Goal: Transaction & Acquisition: Purchase product/service

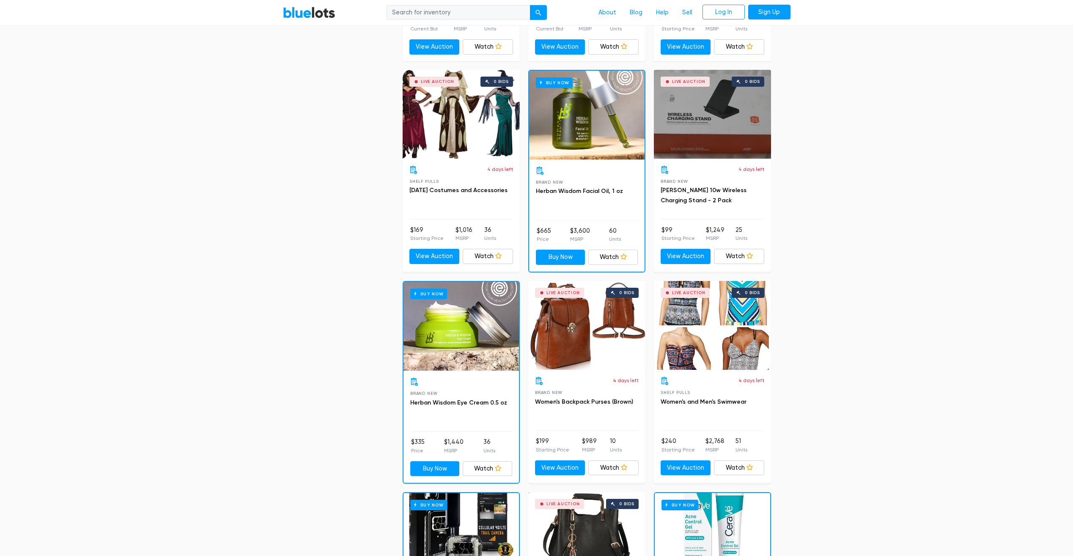
scroll to position [625, 0]
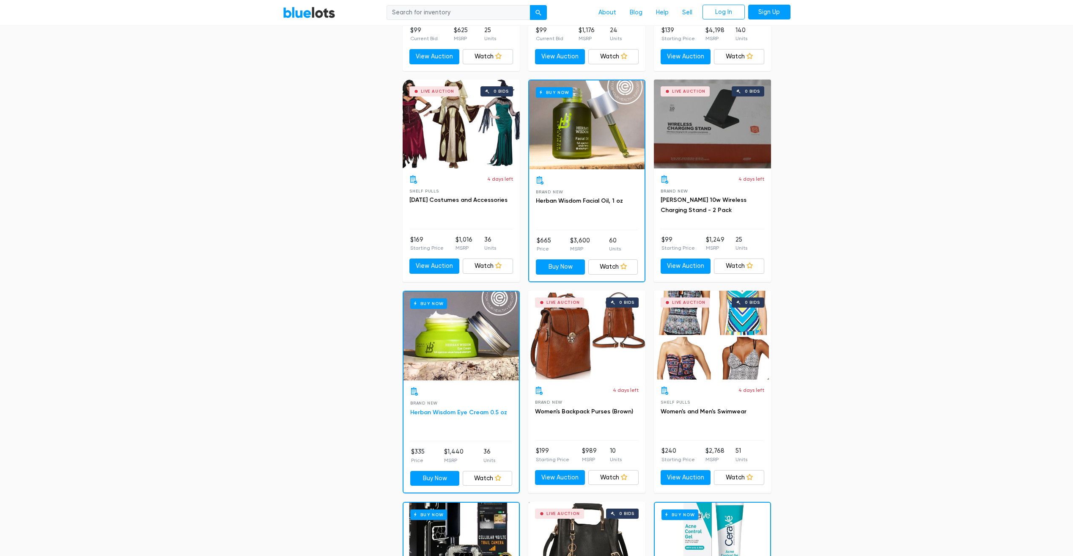
click at [475, 409] on link "Herban Wisdom Eye Cream 0.5 oz" at bounding box center [458, 412] width 97 height 7
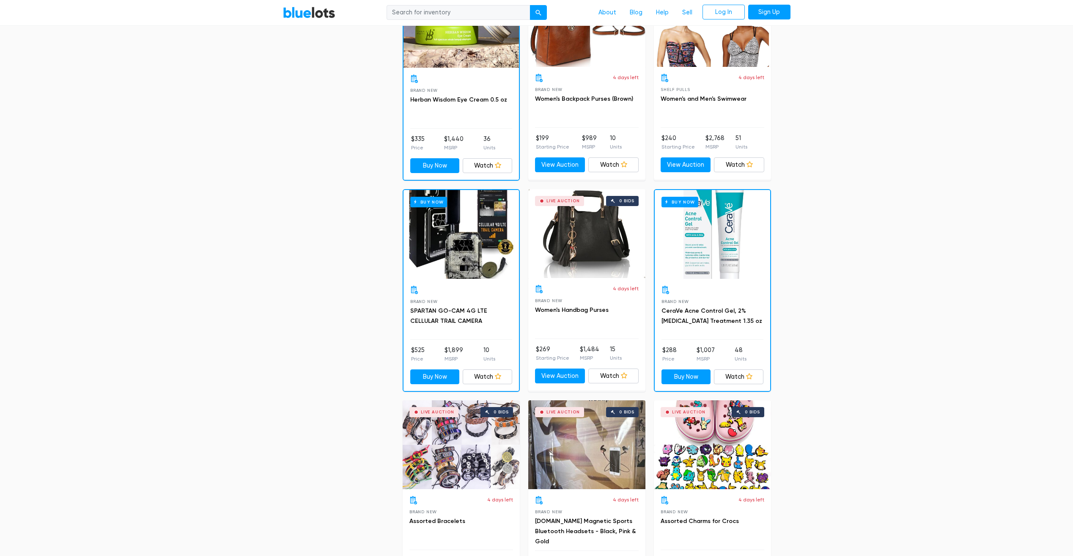
scroll to position [928, 0]
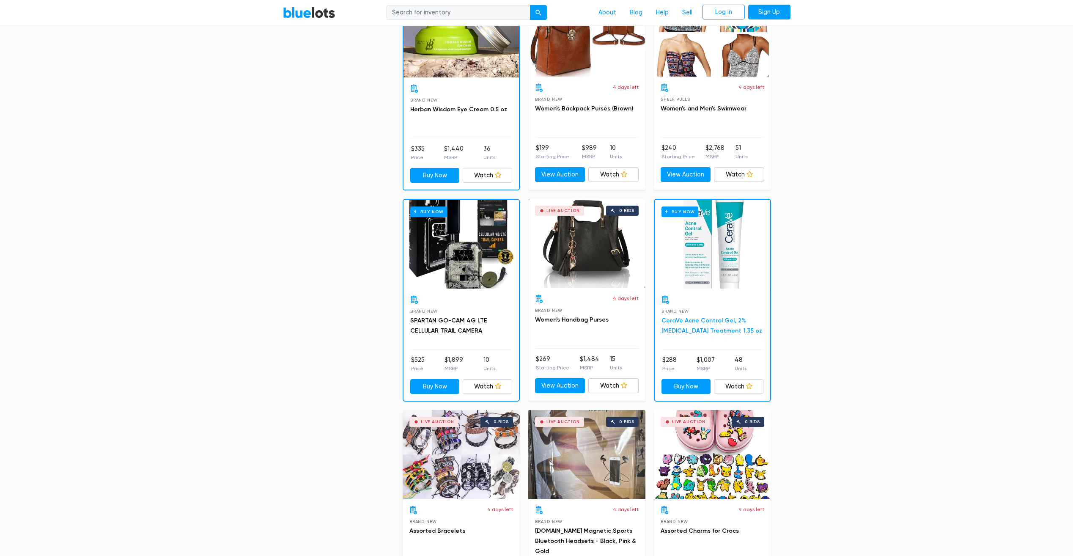
click at [684, 322] on link "CeraVe Acne Control Gel, 2% [MEDICAL_DATA] Treatment 1.35 oz" at bounding box center [712, 325] width 101 height 17
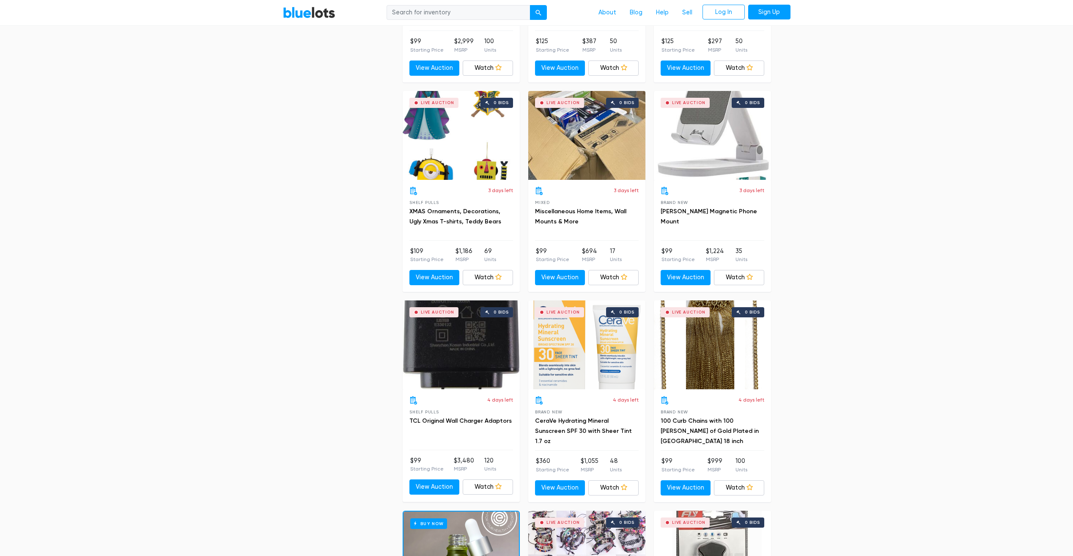
scroll to position [3140, 0]
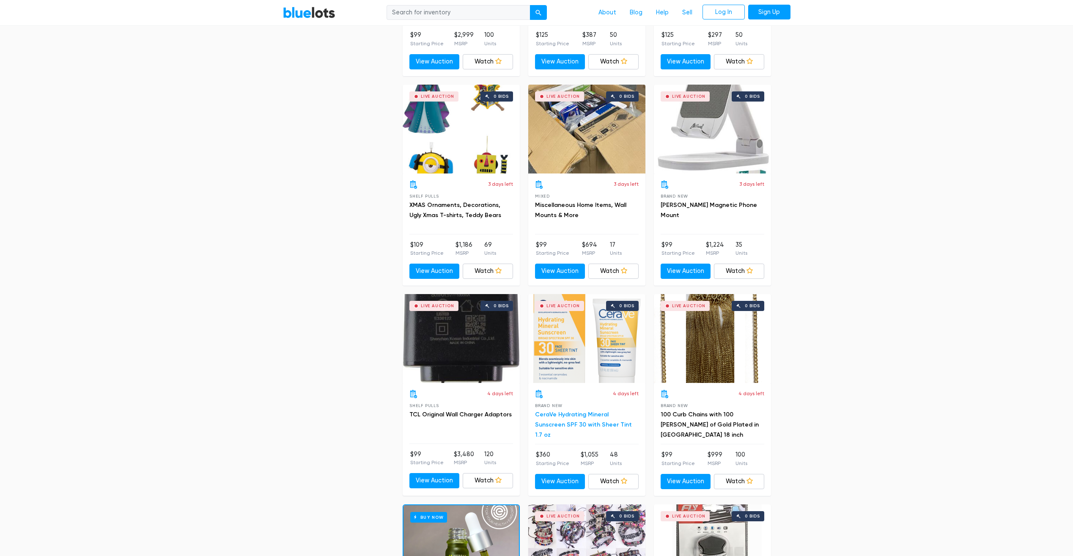
click at [600, 413] on link "CeraVe Hydrating Mineral Sunscreen SPF 30 with Sheer Tint 1.7 oz" at bounding box center [583, 424] width 97 height 27
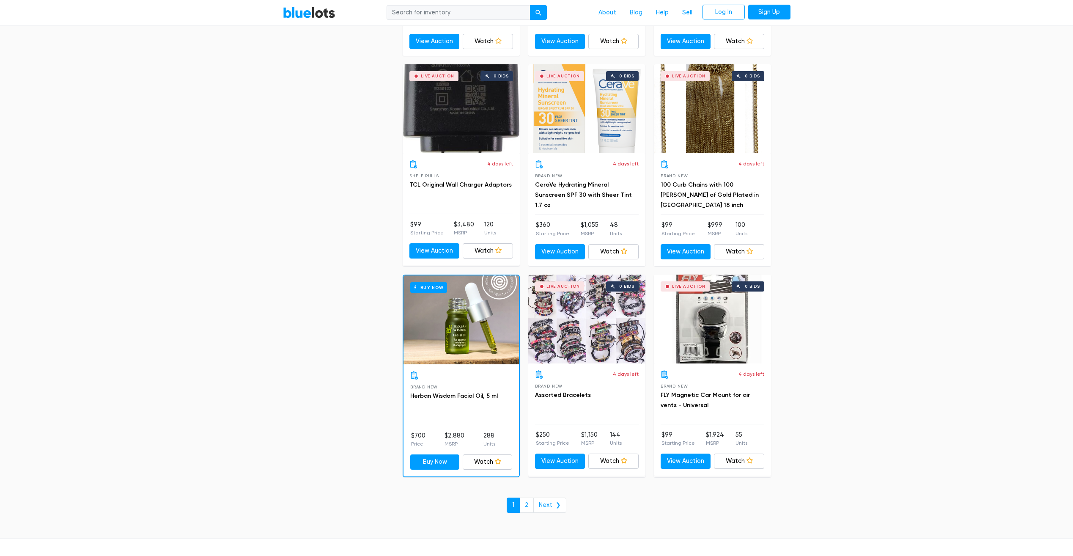
scroll to position [3373, 0]
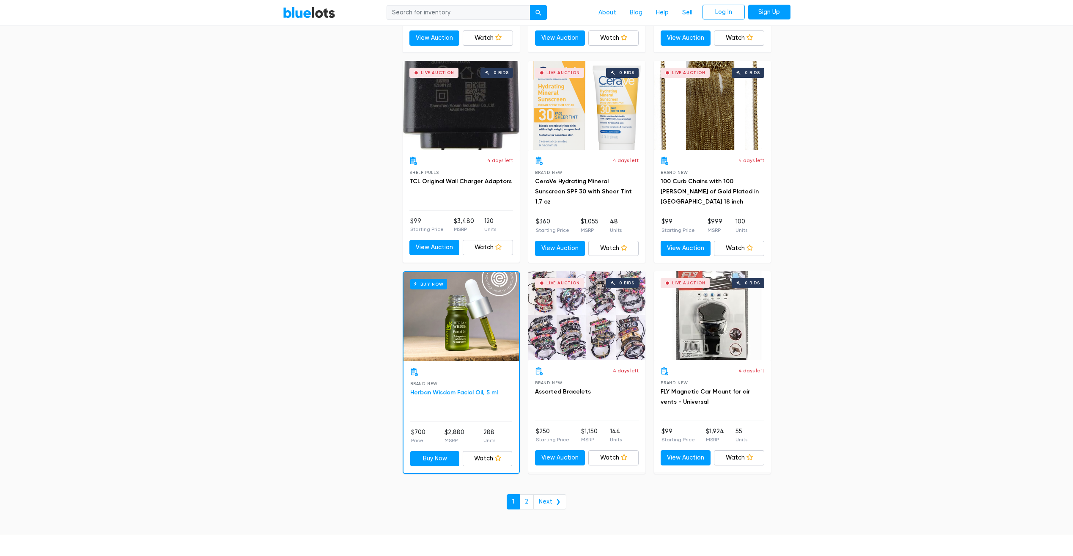
click at [472, 392] on link "Herban Wisdom Facial Oil, 5 ml" at bounding box center [454, 392] width 88 height 7
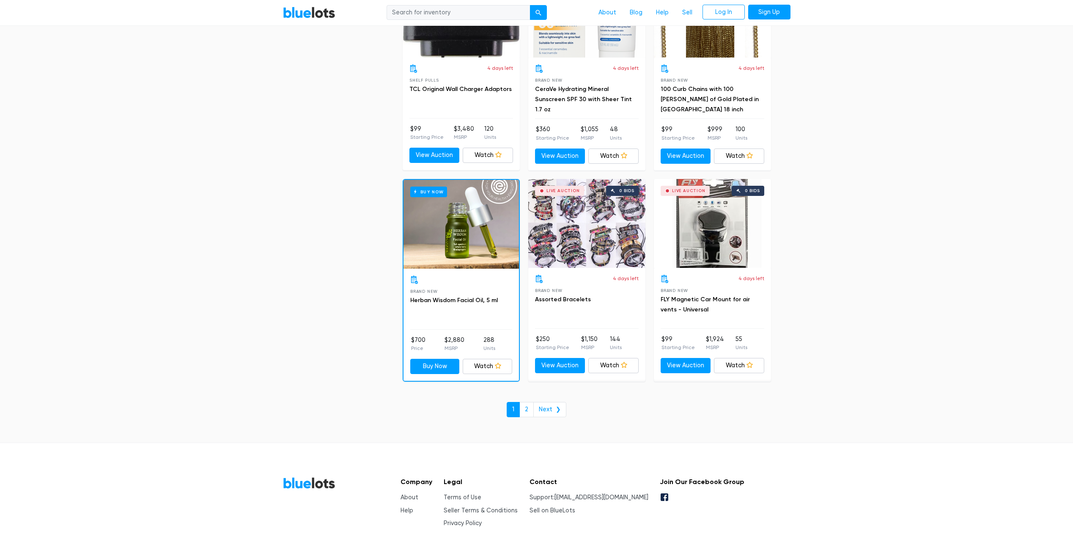
scroll to position [3472, 0]
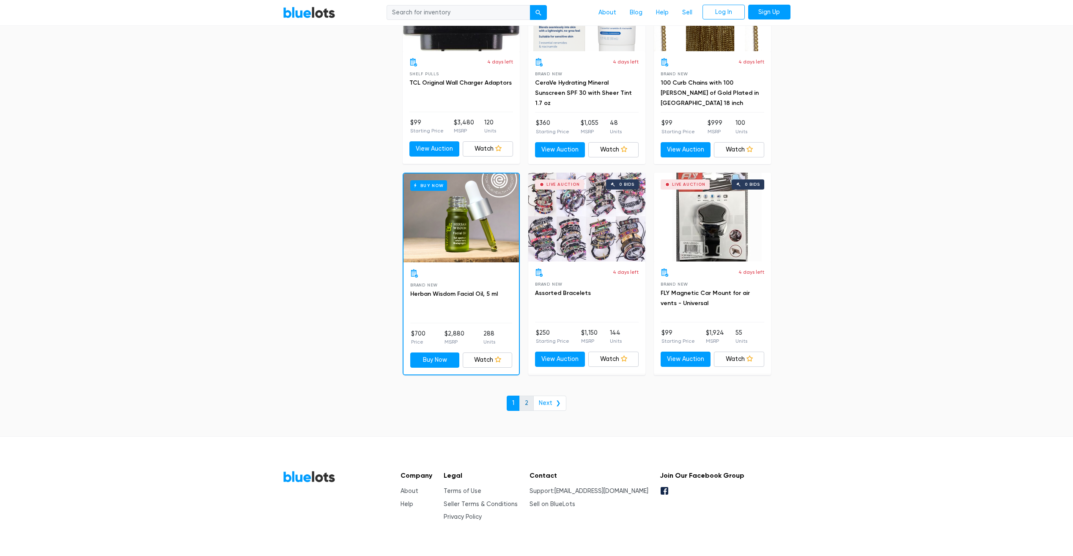
click at [528, 399] on link "2" at bounding box center [526, 402] width 14 height 15
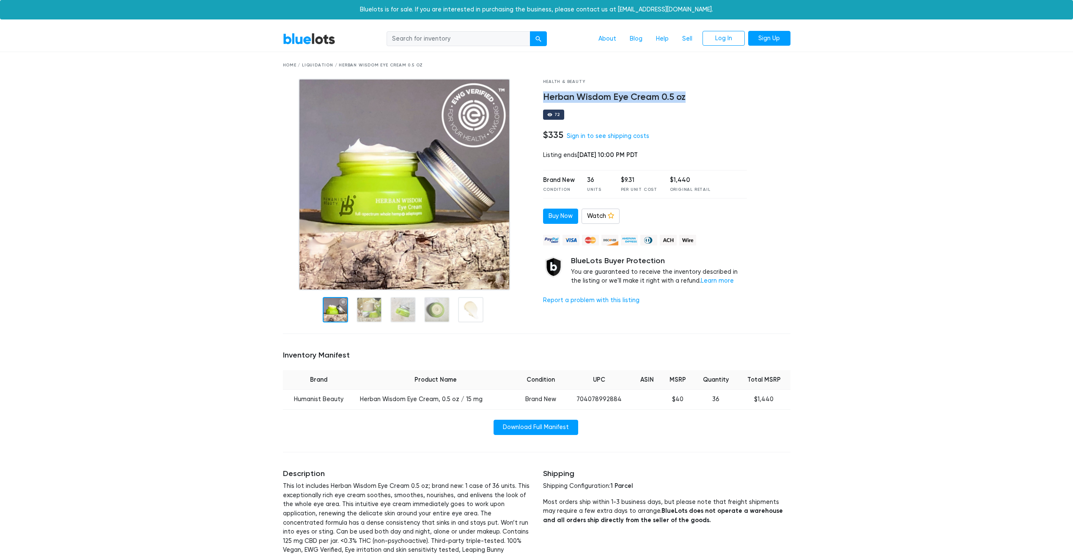
drag, startPoint x: 544, startPoint y: 95, endPoint x: 685, endPoint y: 93, distance: 140.9
click at [685, 93] on h4 "Herban Wisdom Eye Cream 0.5 oz" at bounding box center [645, 97] width 204 height 11
drag, startPoint x: 685, startPoint y: 93, endPoint x: 670, endPoint y: 91, distance: 15.7
copy h4 "Herban Wisdom Eye Cream 0.5 oz"
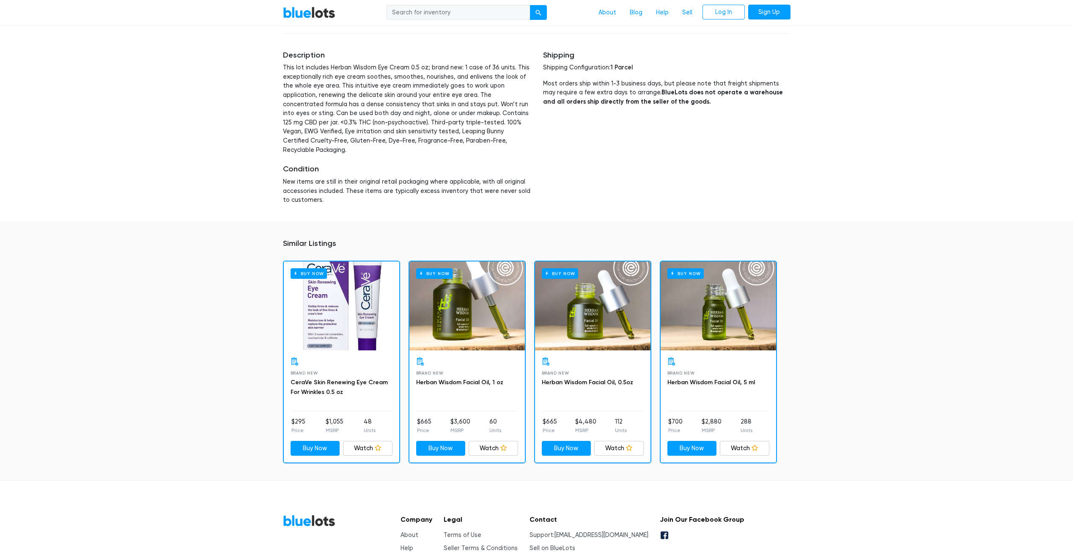
scroll to position [472, 0]
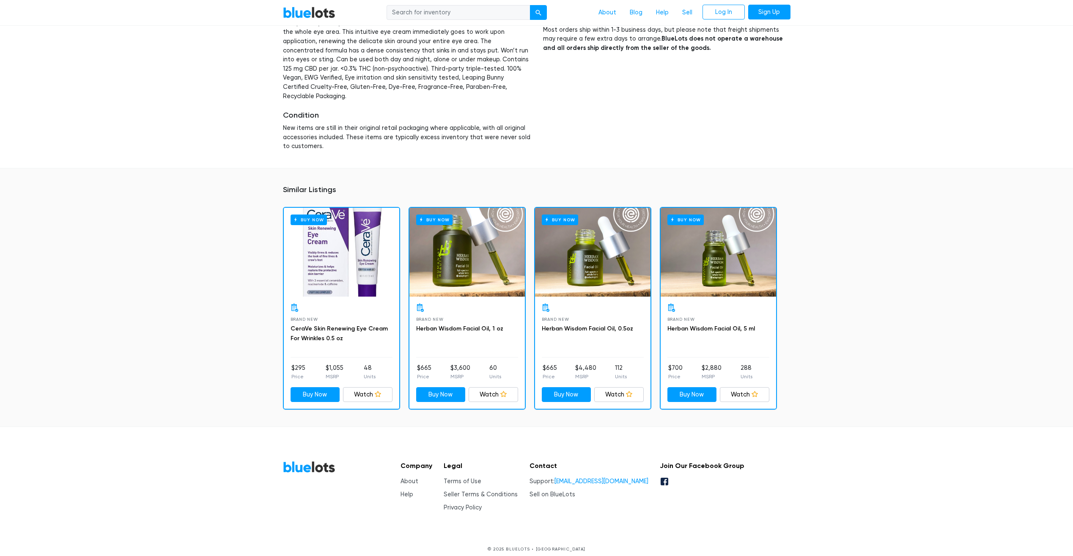
click at [615, 478] on link "[EMAIL_ADDRESS][DOMAIN_NAME]" at bounding box center [602, 481] width 94 height 7
drag, startPoint x: 647, startPoint y: 473, endPoint x: 577, endPoint y: 474, distance: 69.8
click at [577, 474] on div "Company About Help Legal Terms of Use Seller Terms & Conditions Privacy Policy …" at bounding box center [569, 486] width 351 height 51
drag, startPoint x: 577, startPoint y: 474, endPoint x: 585, endPoint y: 472, distance: 8.1
copy link "[EMAIL_ADDRESS][DOMAIN_NAME]"
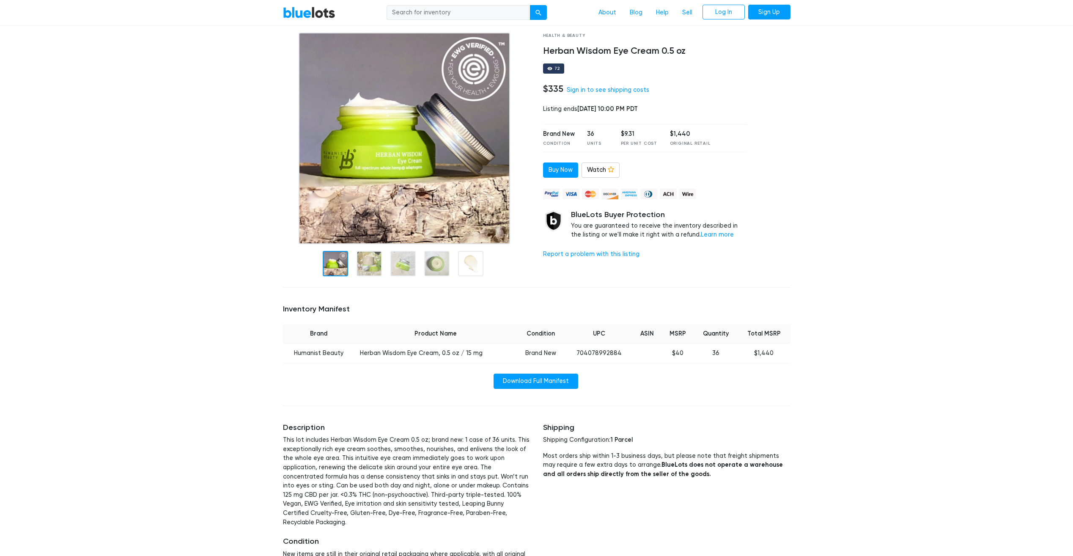
scroll to position [41, 0]
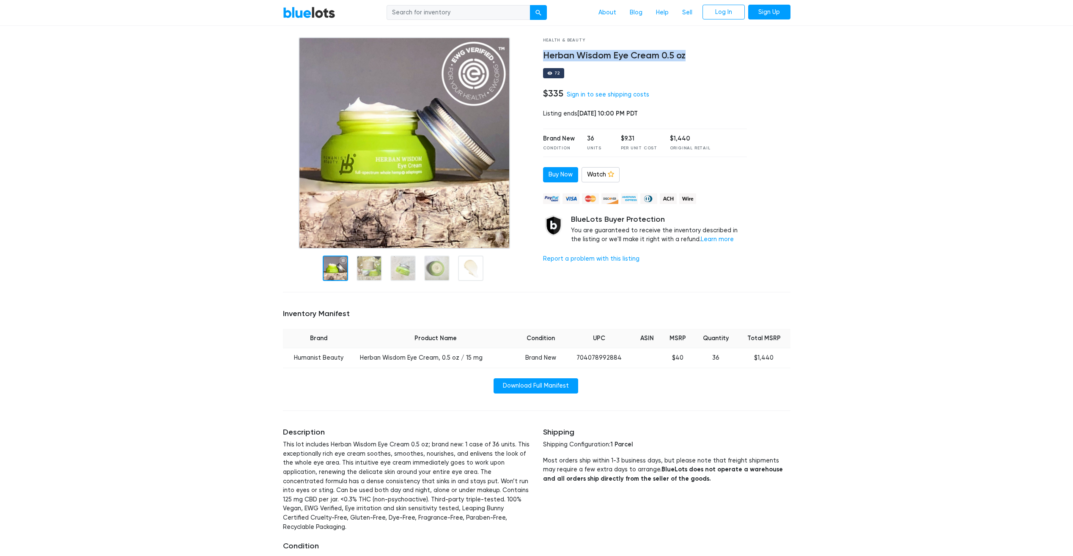
drag, startPoint x: 543, startPoint y: 52, endPoint x: 687, endPoint y: 58, distance: 144.8
click at [687, 58] on div "Health & Beauty Herban Wisdom Eye Cream 0.5 oz 72 $335 Sign in to see shipping …" at bounding box center [645, 161] width 217 height 248
drag, startPoint x: 687, startPoint y: 58, endPoint x: 678, endPoint y: 56, distance: 9.4
copy h4 "Herban Wisdom Eye Cream 0.5 oz"
click at [568, 170] on link "Buy Now" at bounding box center [560, 174] width 35 height 15
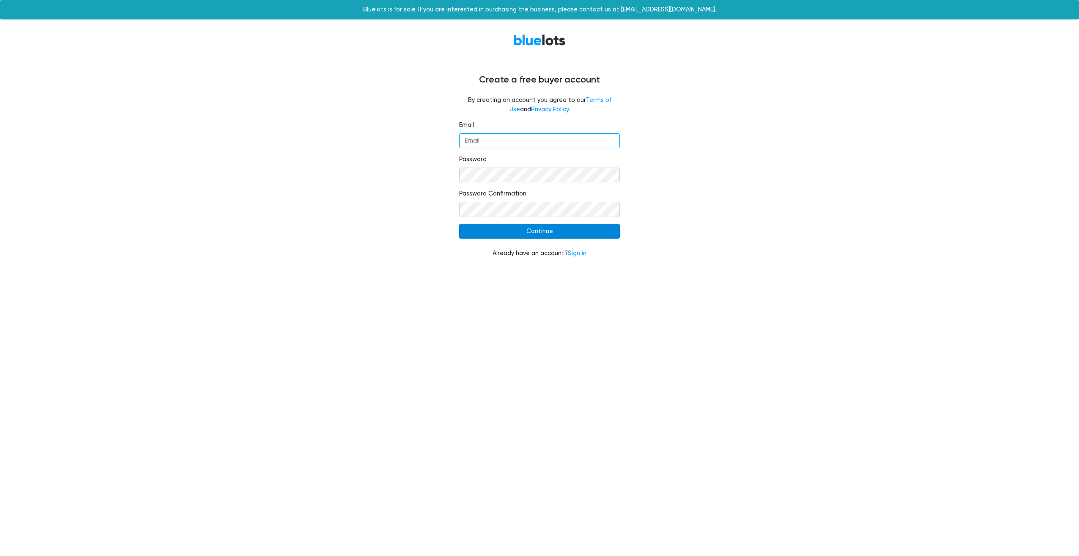
type input "[EMAIL_ADDRESS][DOMAIN_NAME]"
click at [552, 233] on input "Continue" at bounding box center [539, 231] width 161 height 15
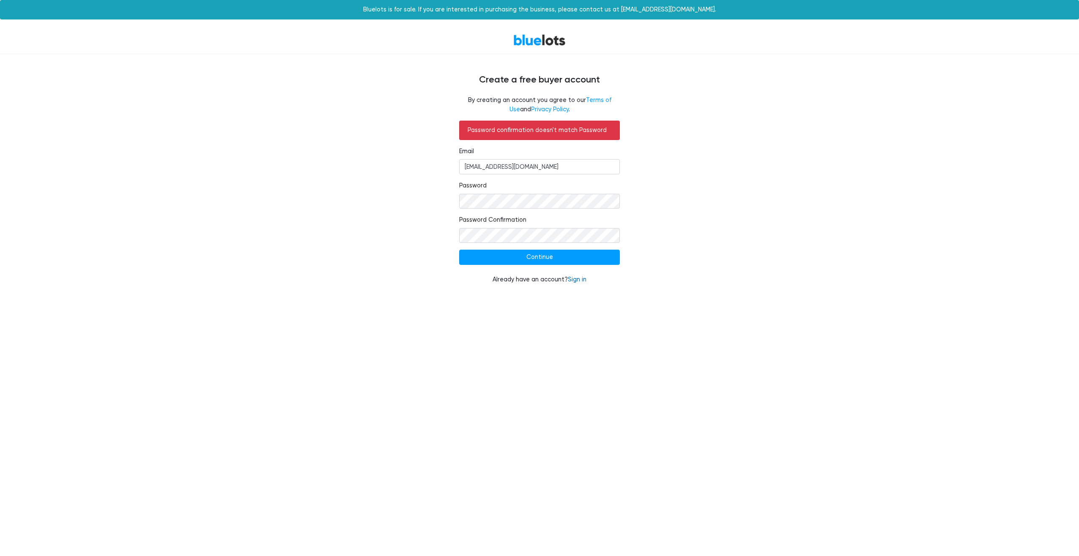
click at [579, 280] on link "Sign in" at bounding box center [577, 279] width 19 height 7
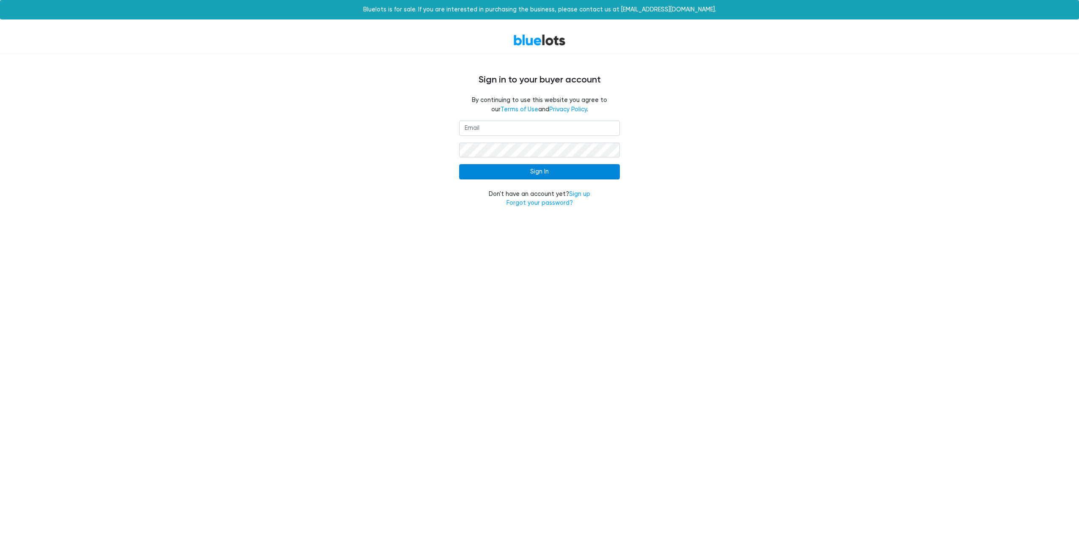
type input "[EMAIL_ADDRESS][DOMAIN_NAME]"
click at [538, 174] on input "Sign In" at bounding box center [539, 171] width 161 height 15
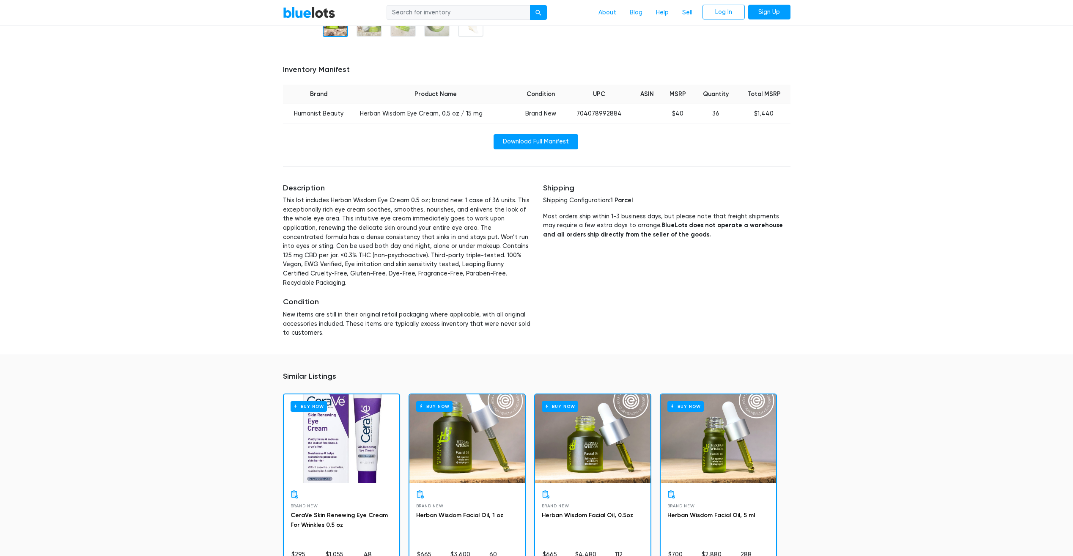
scroll to position [302, 0]
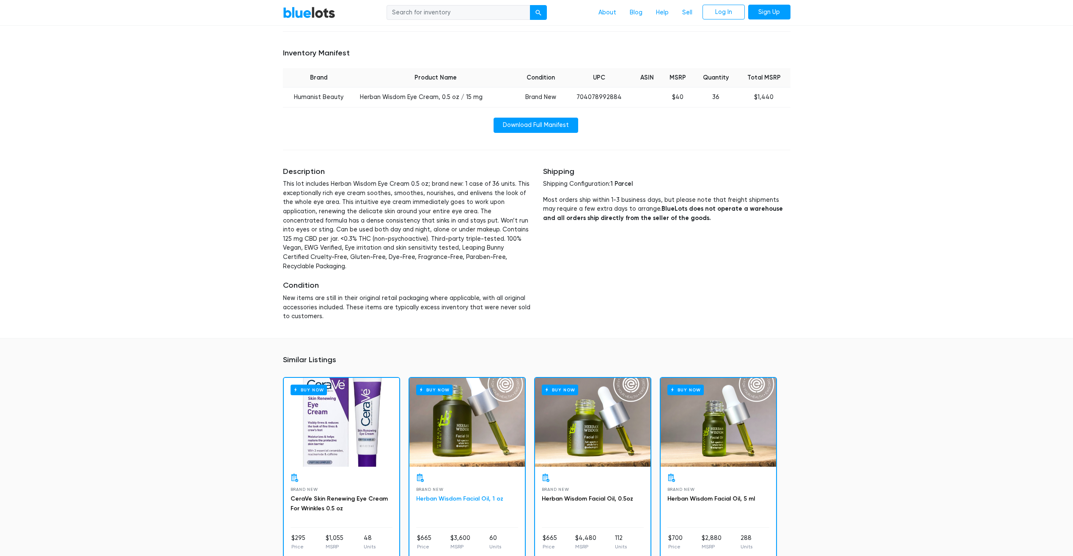
click at [473, 495] on link "Herban Wisdom Facial Oil, 1 oz" at bounding box center [459, 498] width 87 height 7
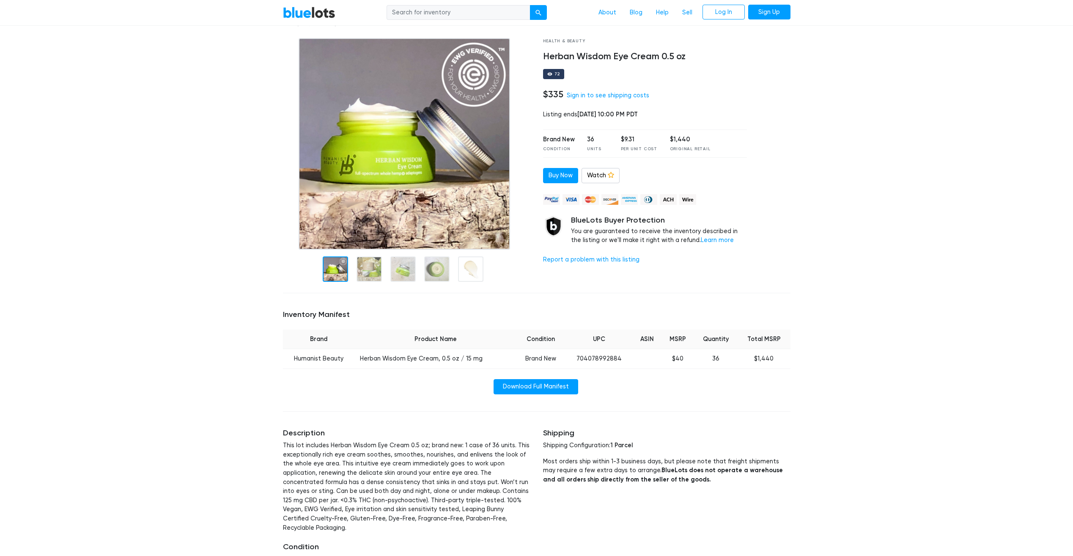
scroll to position [13, 0]
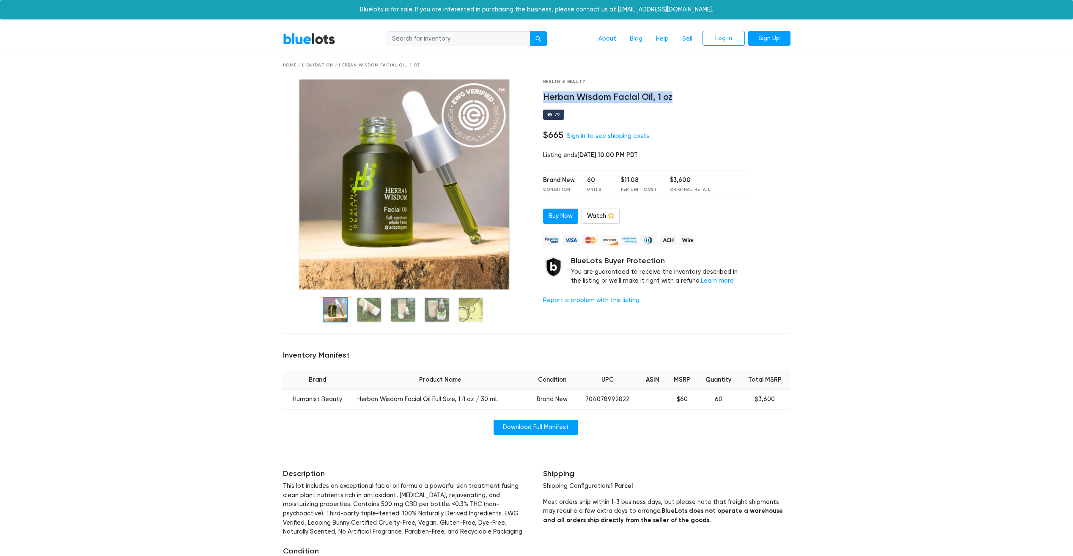
drag, startPoint x: 543, startPoint y: 94, endPoint x: 678, endPoint y: 96, distance: 135.4
click at [678, 96] on h4 "Herban Wisdom Facial Oil, 1 oz" at bounding box center [645, 97] width 204 height 11
drag, startPoint x: 678, startPoint y: 96, endPoint x: 665, endPoint y: 99, distance: 14.3
copy h4 "Herban Wisdom Facial Oil, 1 oz"
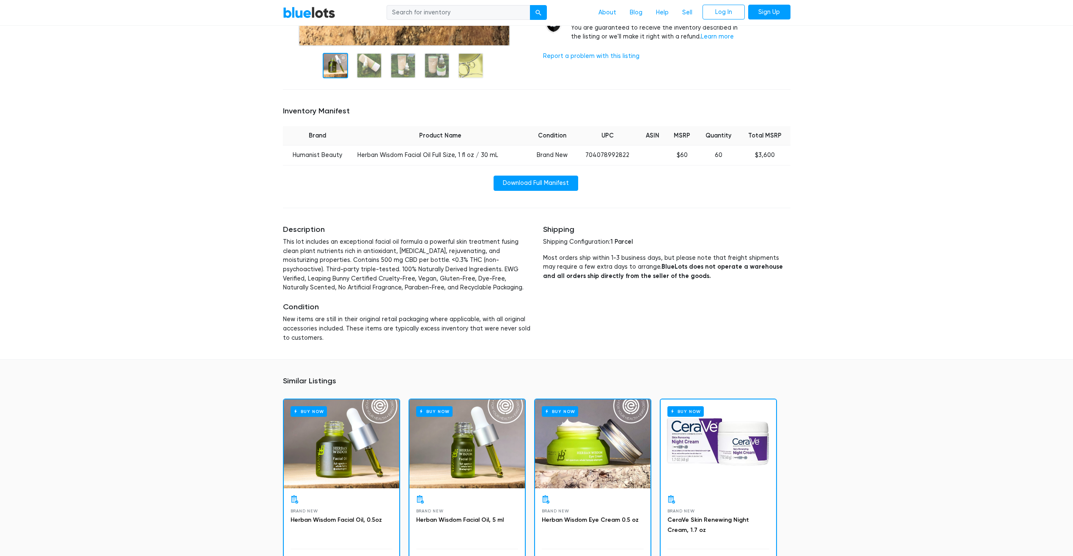
scroll to position [258, 0]
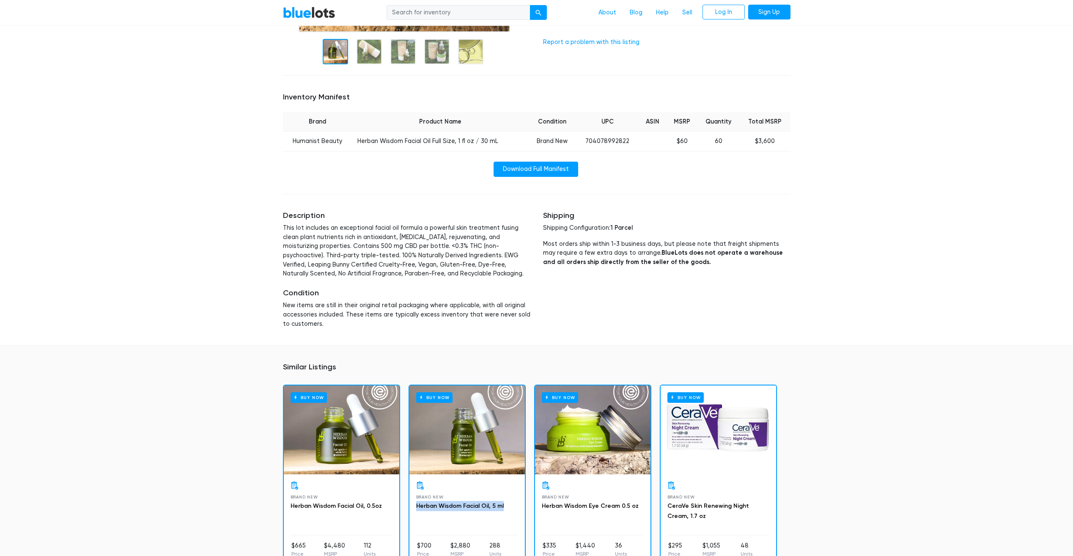
drag, startPoint x: 506, startPoint y: 509, endPoint x: 448, endPoint y: 498, distance: 58.9
click at [448, 498] on div "Brand New Herban Wisdom Facial Oil, 5 ml" at bounding box center [467, 508] width 102 height 54
drag, startPoint x: 448, startPoint y: 498, endPoint x: 448, endPoint y: 506, distance: 7.6
copy div "Herban Wisdom Facial Oil, 5 ml"
click at [749, 507] on link "CeraVe Skin Renewing Night Cream, 1.7 oz" at bounding box center [708, 510] width 82 height 17
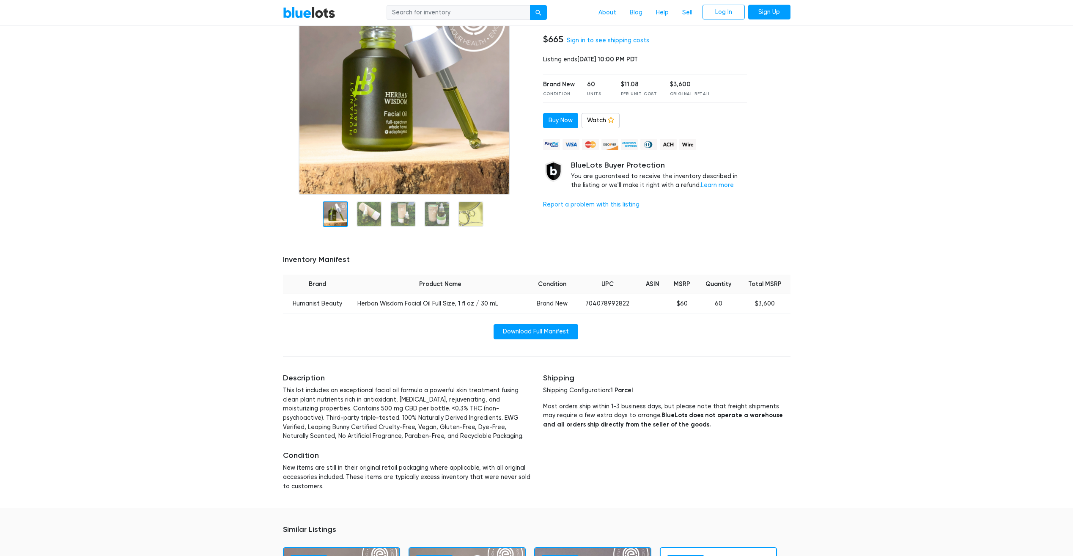
scroll to position [88, 0]
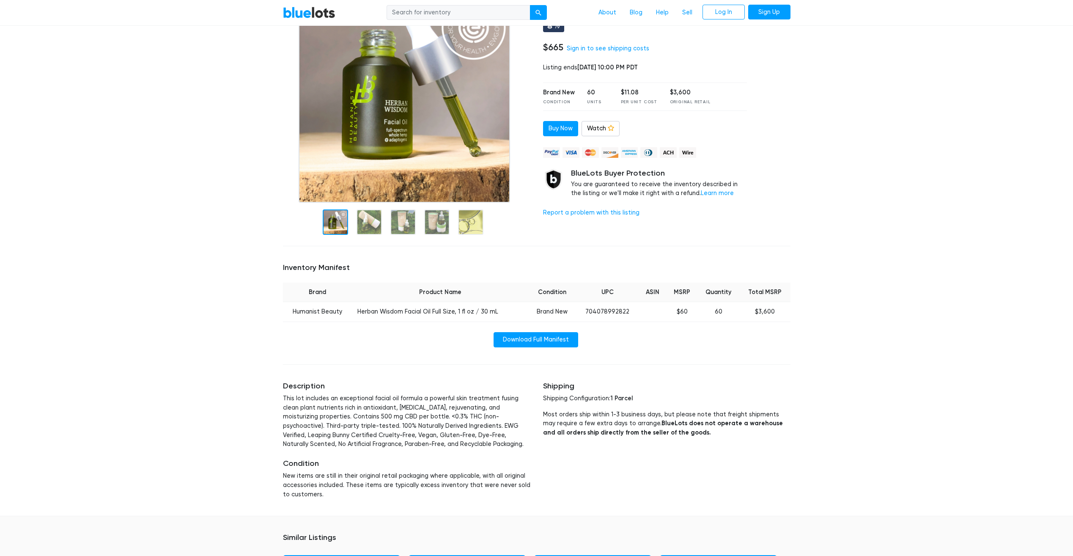
drag, startPoint x: 1069, startPoint y: 68, endPoint x: 1078, endPoint y: 41, distance: 28.9
click at [1072, 60] on div "BlueLots About Blog Help Sell Log In Sign Up Home / Liquidation / Herban Wisdom…" at bounding box center [536, 426] width 1073 height 974
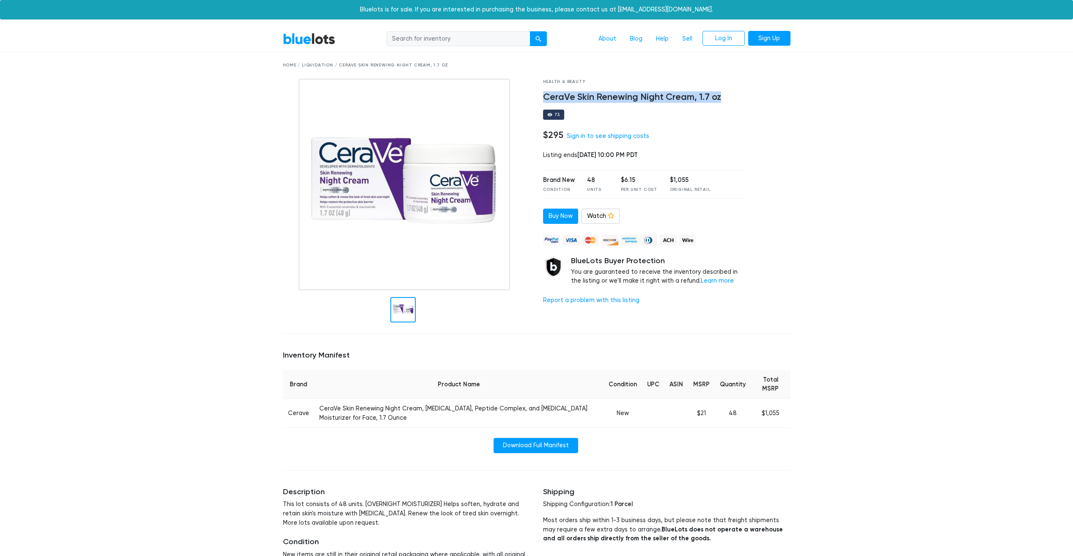
drag, startPoint x: 542, startPoint y: 95, endPoint x: 722, endPoint y: 96, distance: 179.8
click at [722, 96] on div "Health & Beauty CeraVe Skin Renewing Night Cream, 1.7 oz 73 $295 Sign in to see…" at bounding box center [645, 203] width 217 height 248
drag, startPoint x: 722, startPoint y: 96, endPoint x: 707, endPoint y: 95, distance: 15.3
copy h4 "CeraVe Skin Renewing Night Cream, 1.7 oz"
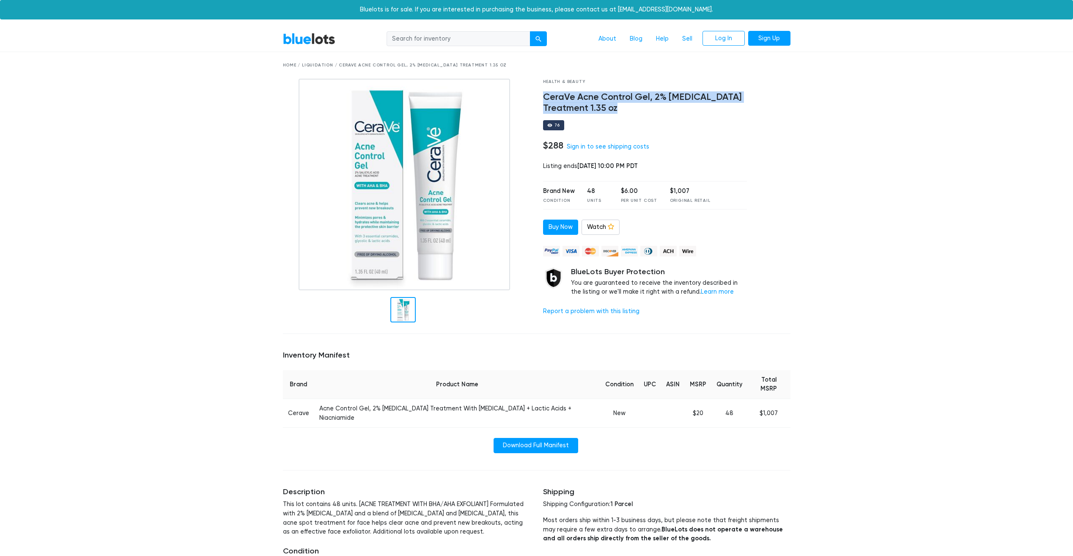
drag, startPoint x: 543, startPoint y: 95, endPoint x: 622, endPoint y: 107, distance: 79.6
click at [622, 107] on h4 "CeraVe Acne Control Gel, 2% [MEDICAL_DATA] Treatment 1.35 oz" at bounding box center [645, 103] width 204 height 22
drag, startPoint x: 622, startPoint y: 107, endPoint x: 604, endPoint y: 107, distance: 18.2
copy h4 "CeraVe Acne Control Gel, 2% [MEDICAL_DATA] Treatment 1.35 oz"
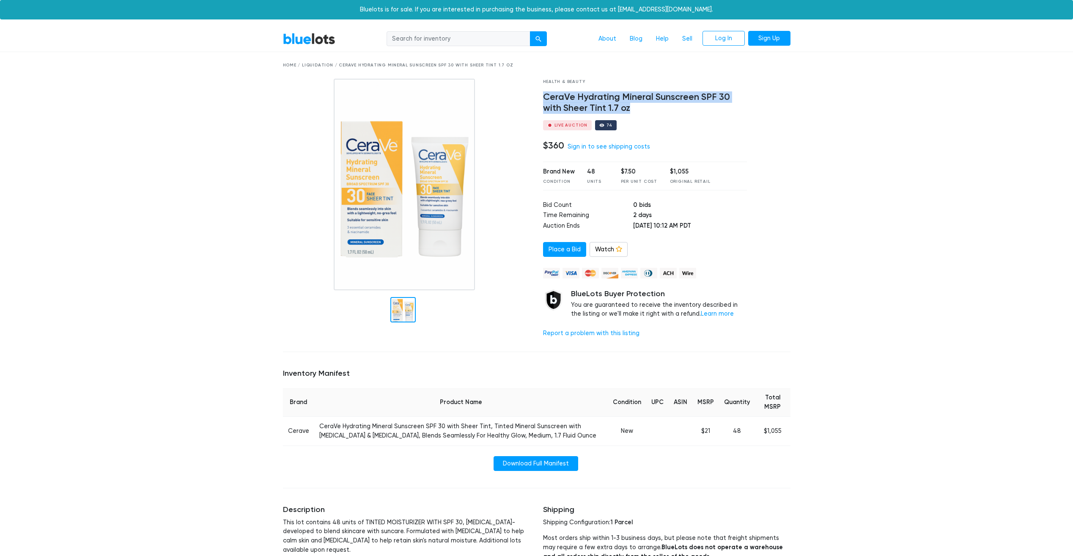
drag, startPoint x: 543, startPoint y: 96, endPoint x: 631, endPoint y: 109, distance: 89.0
click at [631, 109] on h4 "CeraVe Hydrating Mineral Sunscreen SPF 30 with Sheer Tint 1.7 oz" at bounding box center [645, 103] width 204 height 22
drag, startPoint x: 631, startPoint y: 109, endPoint x: 615, endPoint y: 107, distance: 15.8
copy h4 "CeraVe Hydrating Mineral Sunscreen SPF 30 with Sheer Tint 1.7 oz"
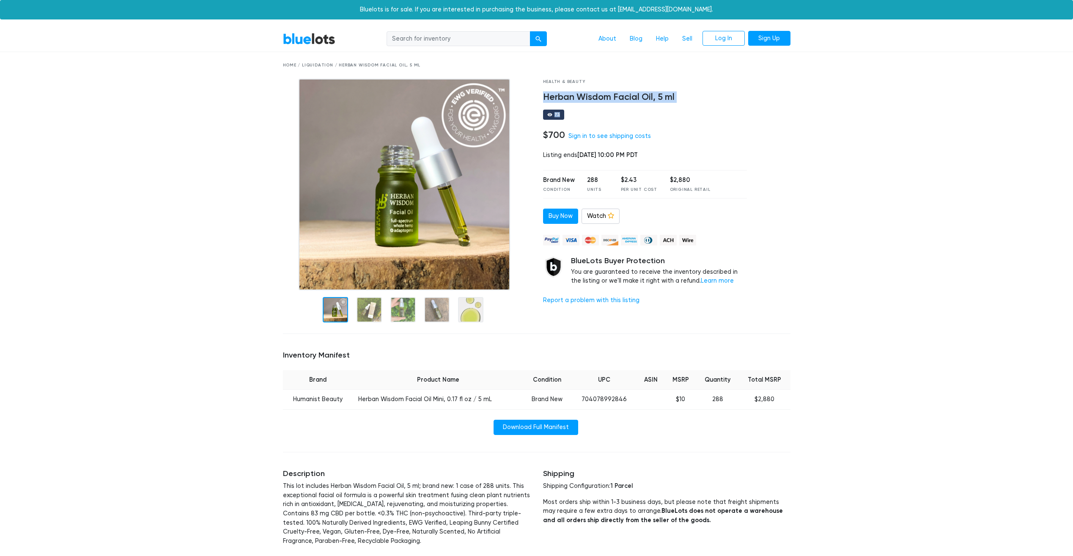
drag, startPoint x: 545, startPoint y: 99, endPoint x: 678, endPoint y: 103, distance: 133.7
click at [678, 103] on div "Health & Beauty Herban Wisdom Facial Oil, 5 ml 73 $700 Sign in to see shipping …" at bounding box center [645, 203] width 217 height 248
drag, startPoint x: 678, startPoint y: 103, endPoint x: 670, endPoint y: 98, distance: 10.1
copy div "Herban Wisdom Facial Oil, 5 ml 73"
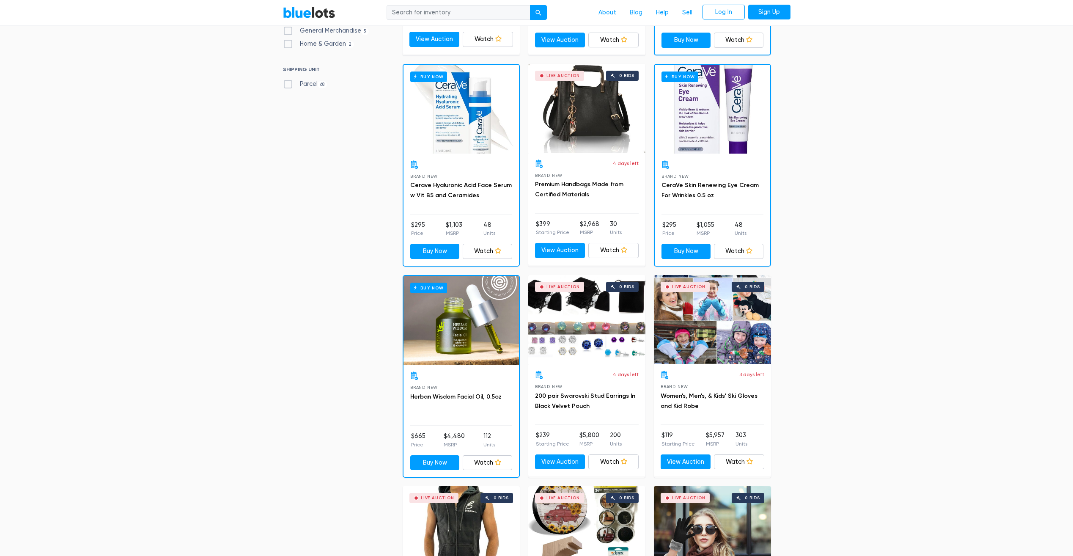
scroll to position [227, 0]
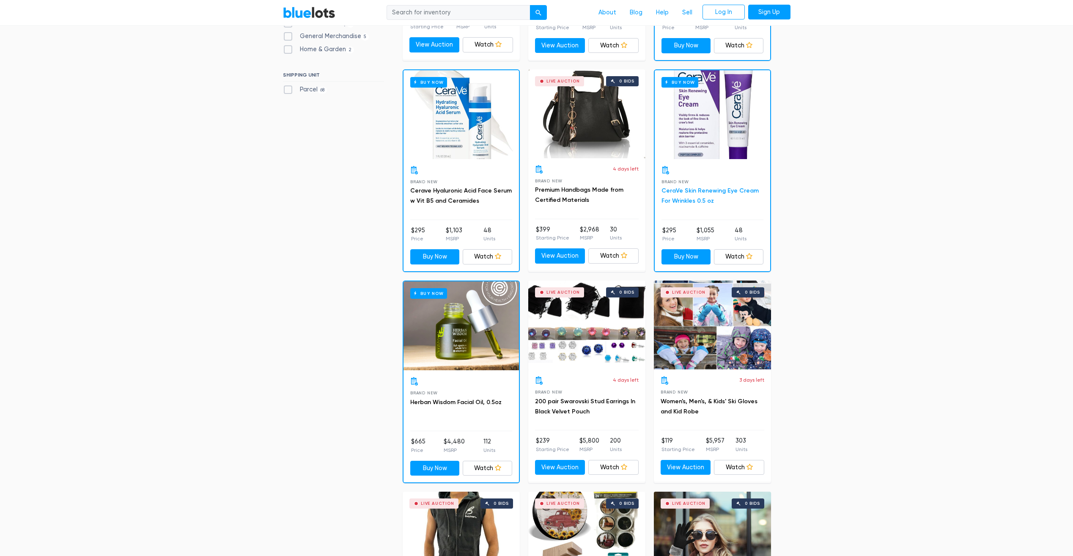
click at [707, 190] on link "CeraVe Skin Renewing Eye Cream For Wrinkles 0.5 oz" at bounding box center [710, 195] width 97 height 17
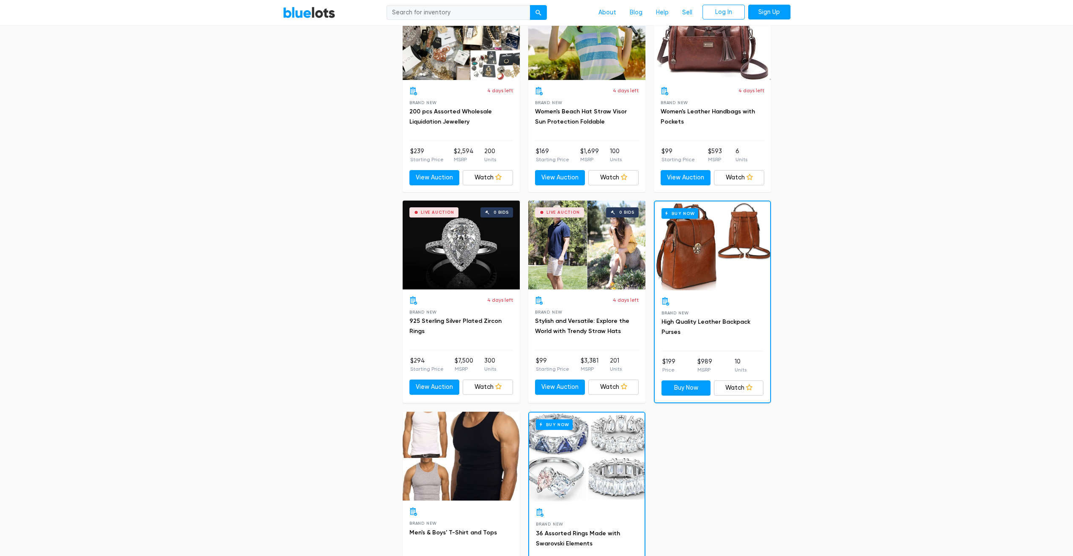
scroll to position [1559, 0]
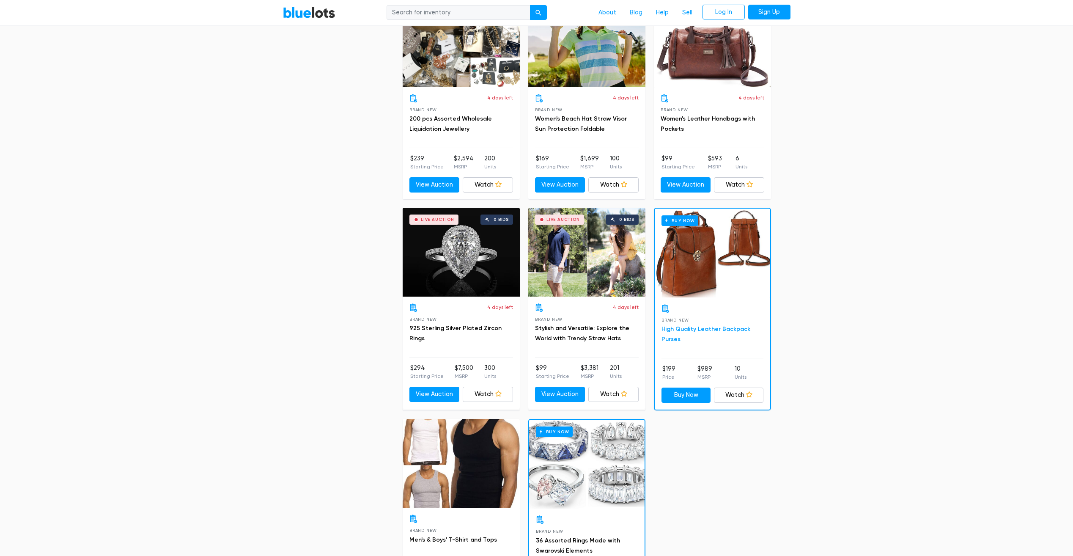
click at [732, 329] on link "High Quality Leather Backpack Purses" at bounding box center [706, 333] width 89 height 17
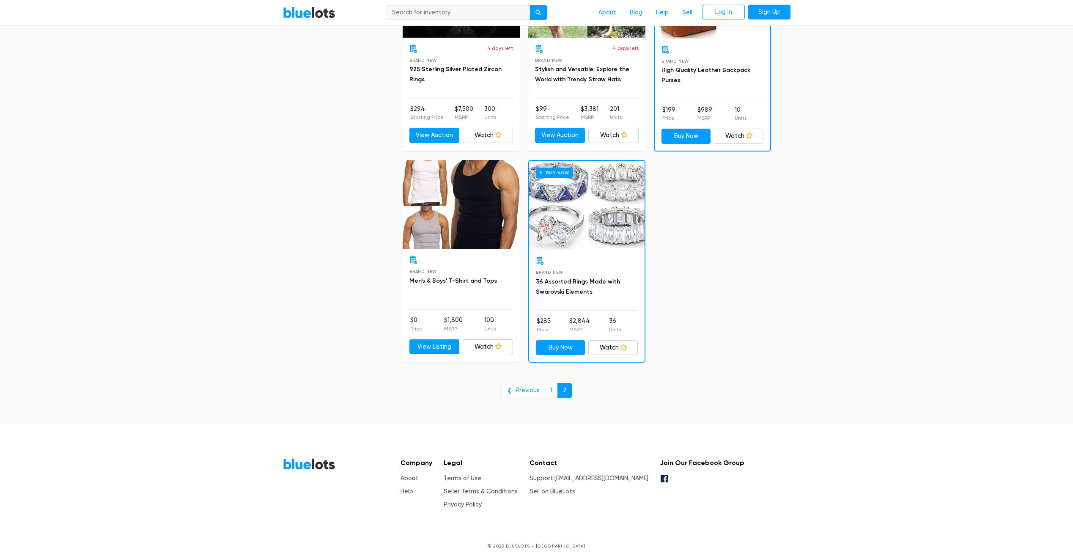
scroll to position [1823, 0]
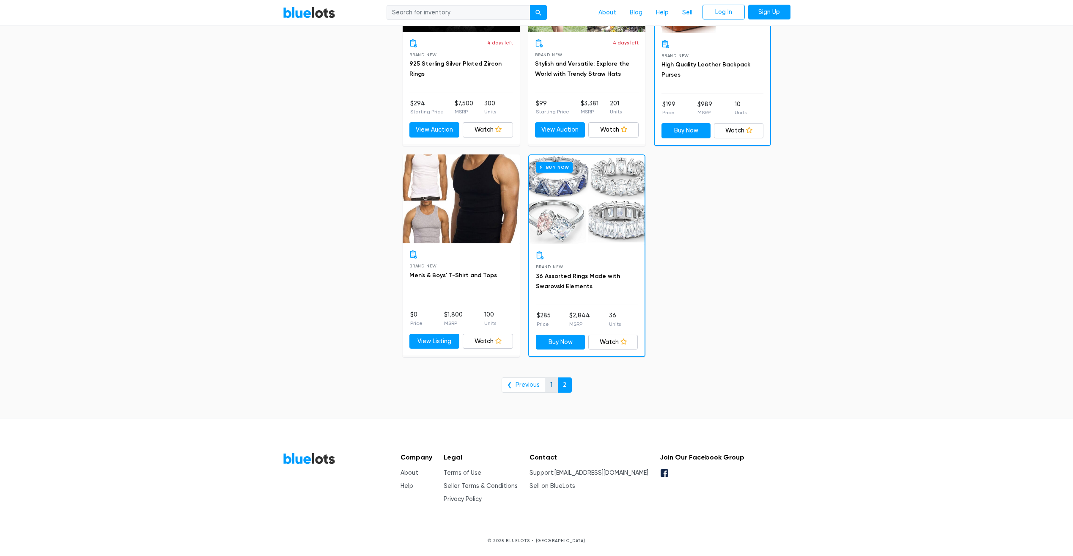
click at [546, 383] on link "1" at bounding box center [551, 384] width 13 height 15
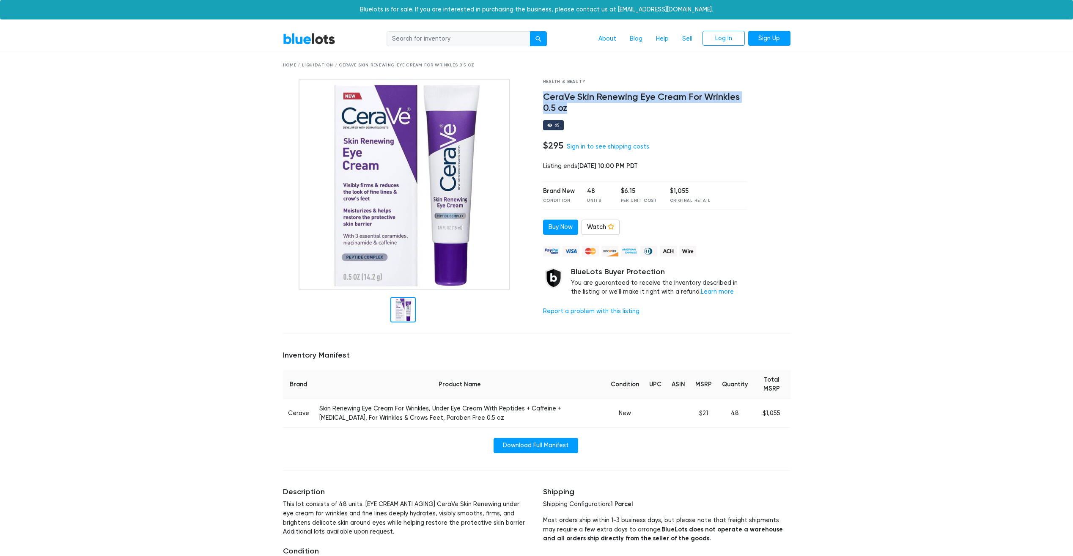
drag, startPoint x: 545, startPoint y: 96, endPoint x: 567, endPoint y: 107, distance: 24.0
click at [567, 107] on h4 "CeraVe Skin Renewing Eye Cream For Wrinkles 0.5 oz" at bounding box center [645, 103] width 204 height 22
drag, startPoint x: 567, startPoint y: 107, endPoint x: 556, endPoint y: 107, distance: 11.0
copy h4 "CeraVe Skin Renewing Eye Cream For Wrinkles 0.5 oz"
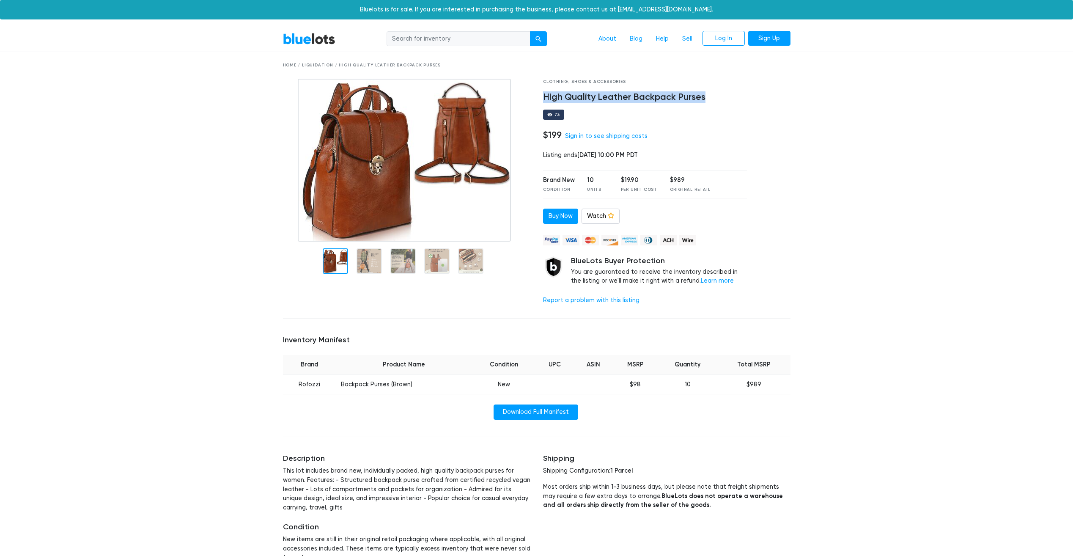
drag, startPoint x: 544, startPoint y: 94, endPoint x: 704, endPoint y: 99, distance: 160.8
click at [704, 99] on h4 "High Quality Leather Backpack Purses" at bounding box center [645, 97] width 204 height 11
drag, startPoint x: 704, startPoint y: 99, endPoint x: 692, endPoint y: 99, distance: 12.7
copy h4 "High Quality Leather Backpack Purses"
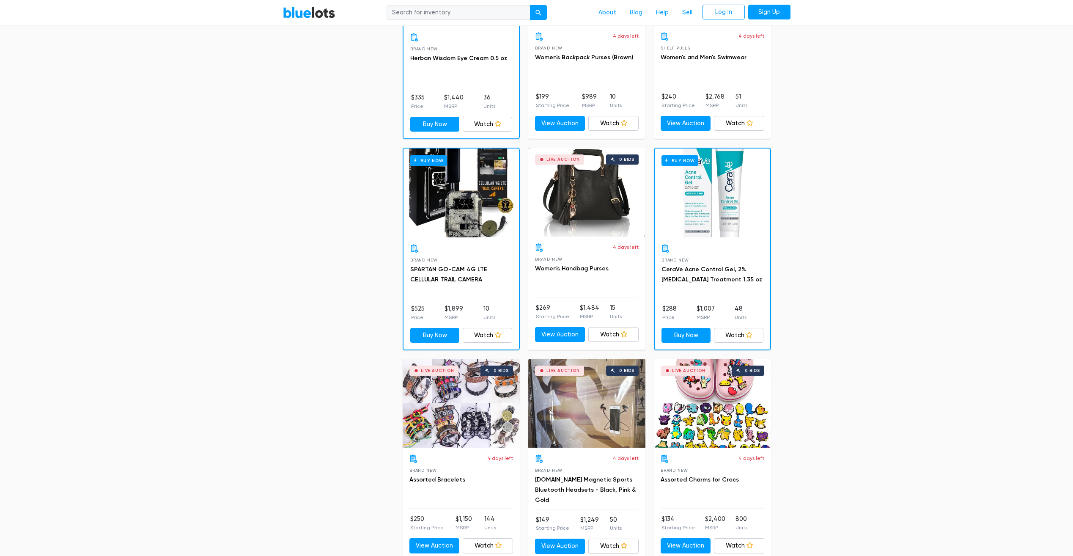
scroll to position [982, 0]
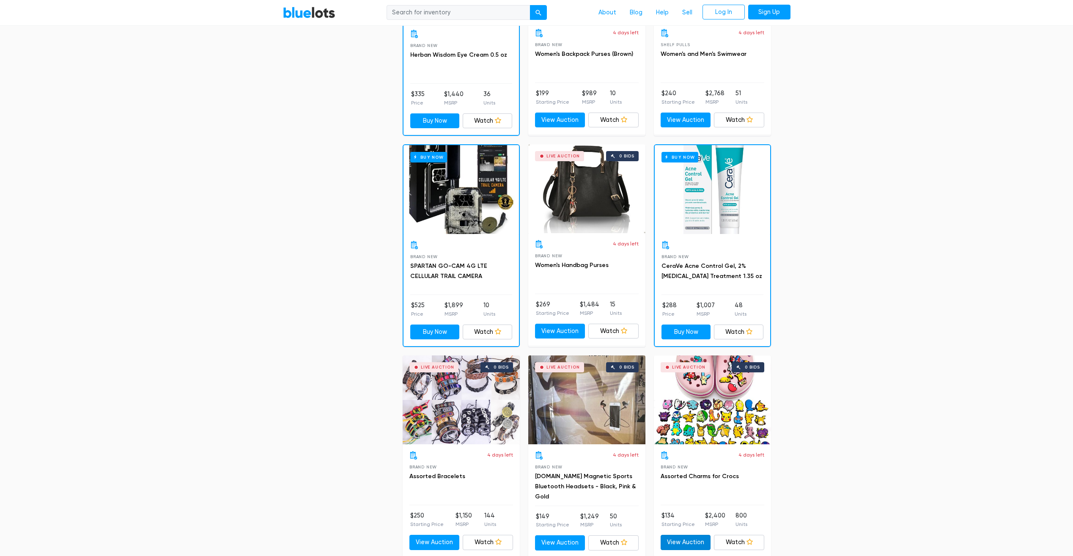
click at [687, 538] on link "View Auction" at bounding box center [686, 542] width 50 height 15
click at [681, 475] on link "Assorted Charms for Crocs" at bounding box center [700, 475] width 78 height 7
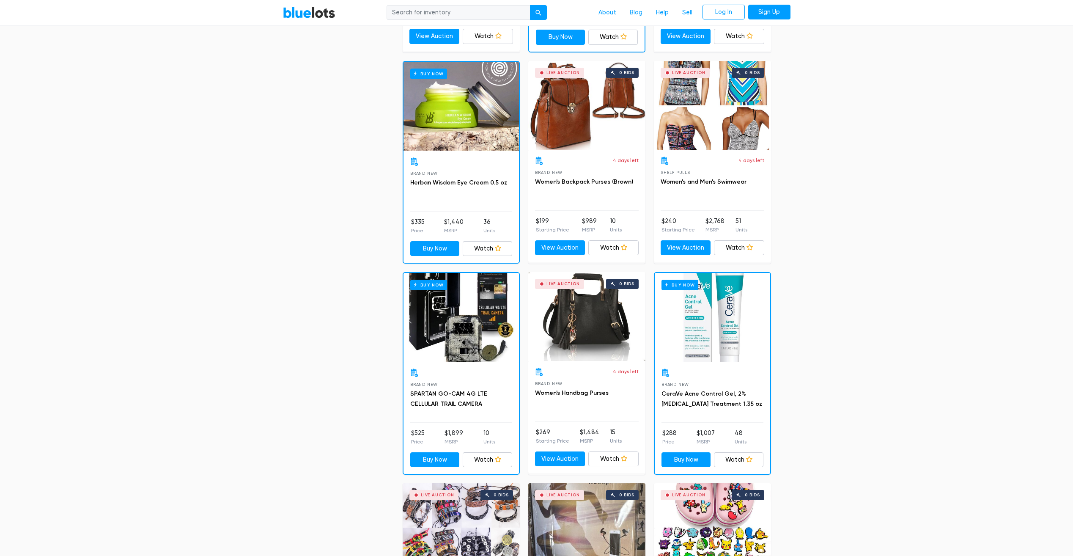
scroll to position [835, 0]
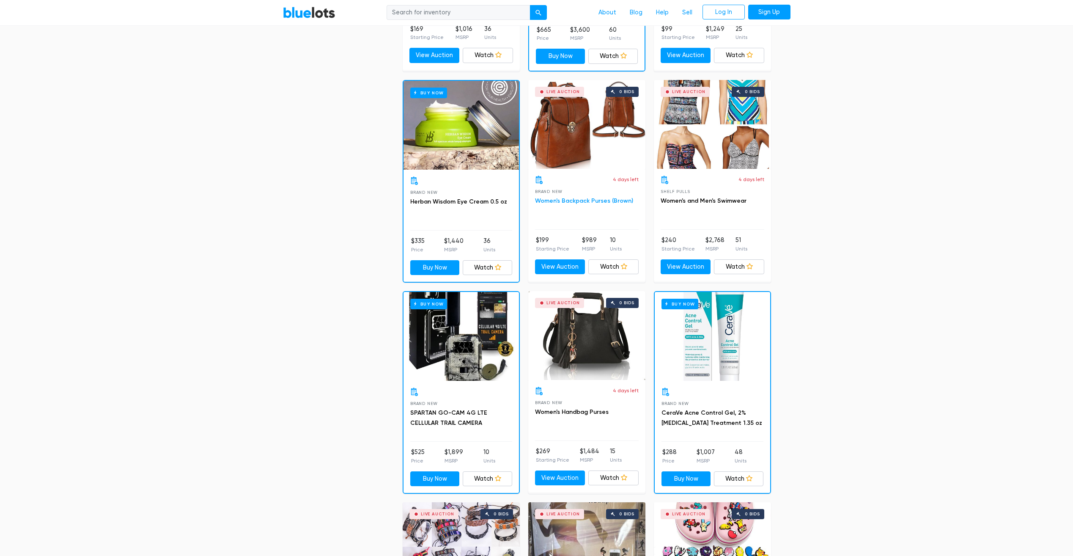
click at [564, 201] on link "Women's Backpack Purses (Brown)" at bounding box center [584, 200] width 98 height 7
click at [603, 272] on link "Watch" at bounding box center [613, 266] width 50 height 15
click at [616, 472] on link "Watch" at bounding box center [613, 477] width 50 height 15
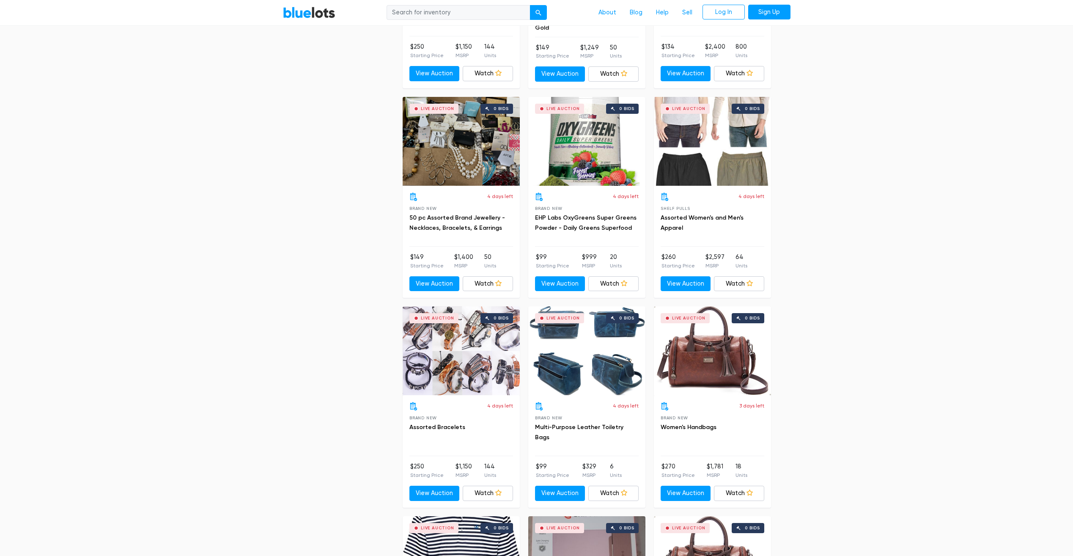
scroll to position [1466, 0]
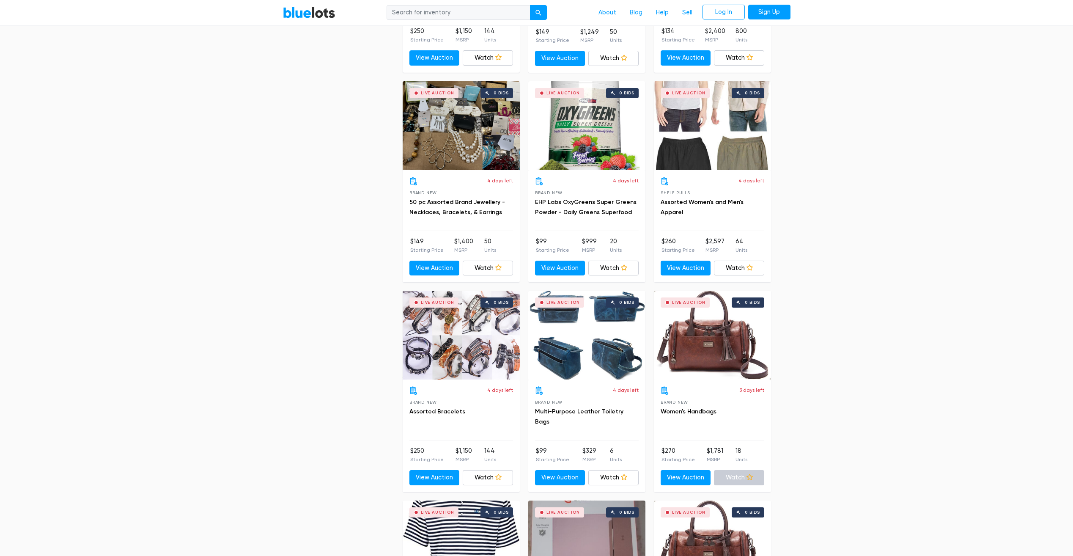
click at [735, 478] on link "Watch" at bounding box center [739, 477] width 50 height 15
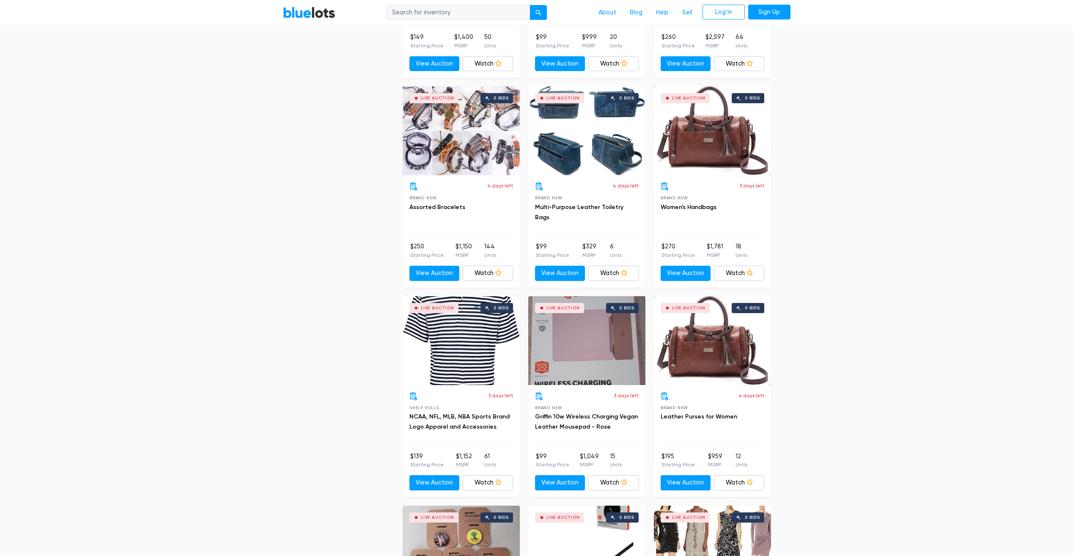
scroll to position [1699, 0]
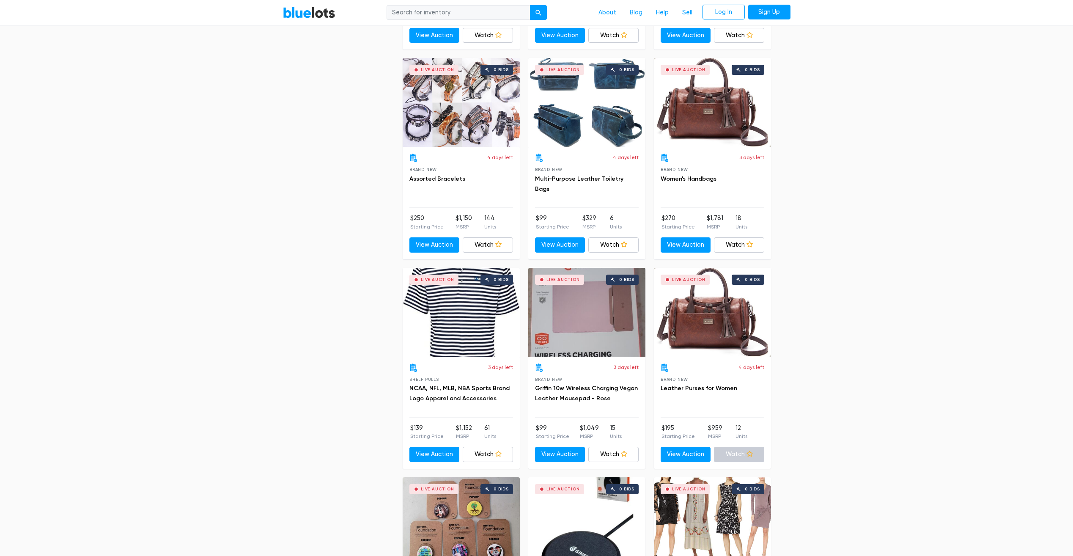
click at [734, 455] on link "Watch" at bounding box center [739, 454] width 50 height 15
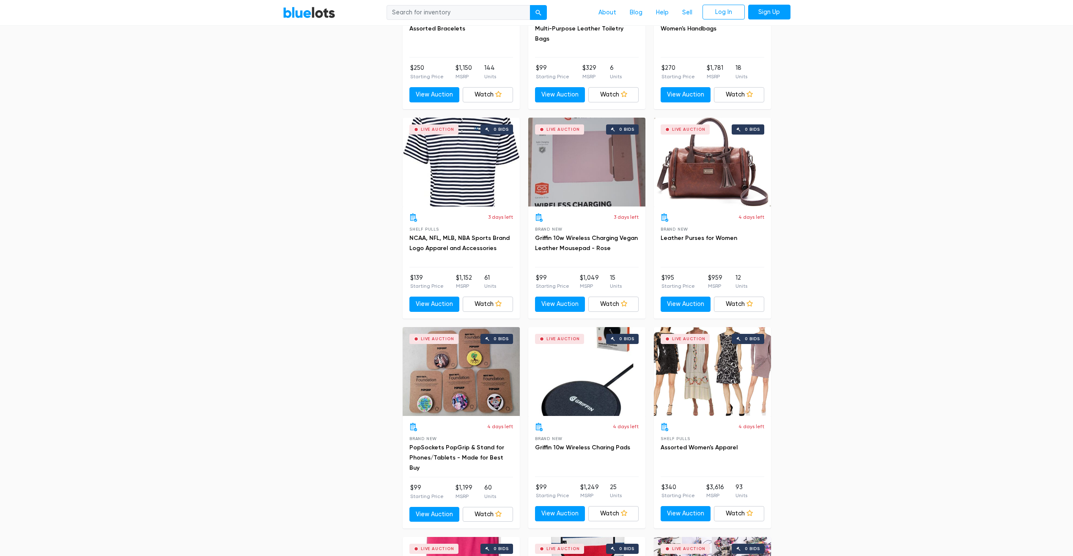
scroll to position [1878, 0]
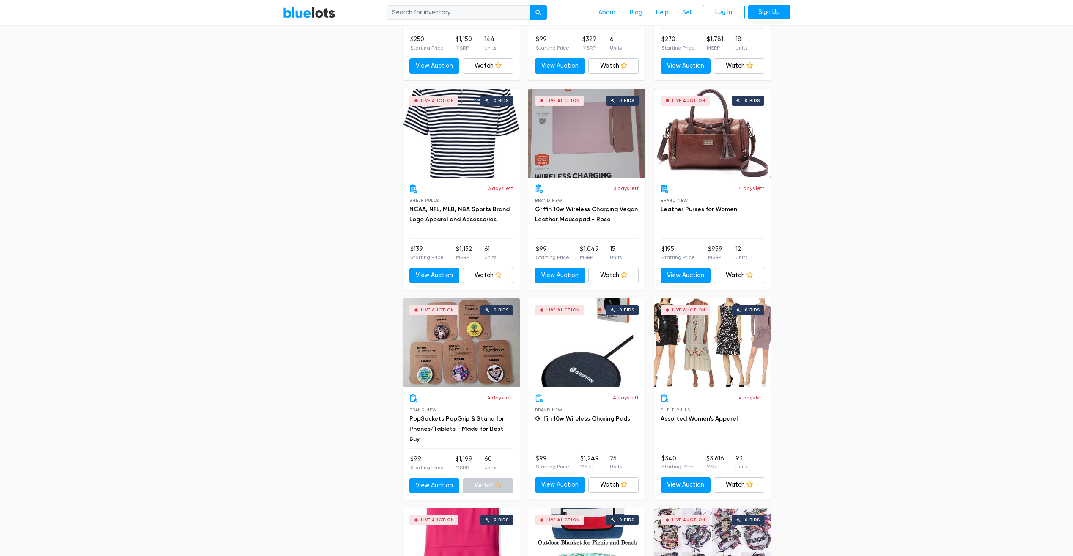
click at [479, 487] on link "Watch" at bounding box center [488, 485] width 50 height 15
click at [593, 420] on link "Griffin 10w Wireless Charing Pads" at bounding box center [582, 418] width 95 height 7
click at [618, 485] on link "Watch" at bounding box center [613, 484] width 50 height 15
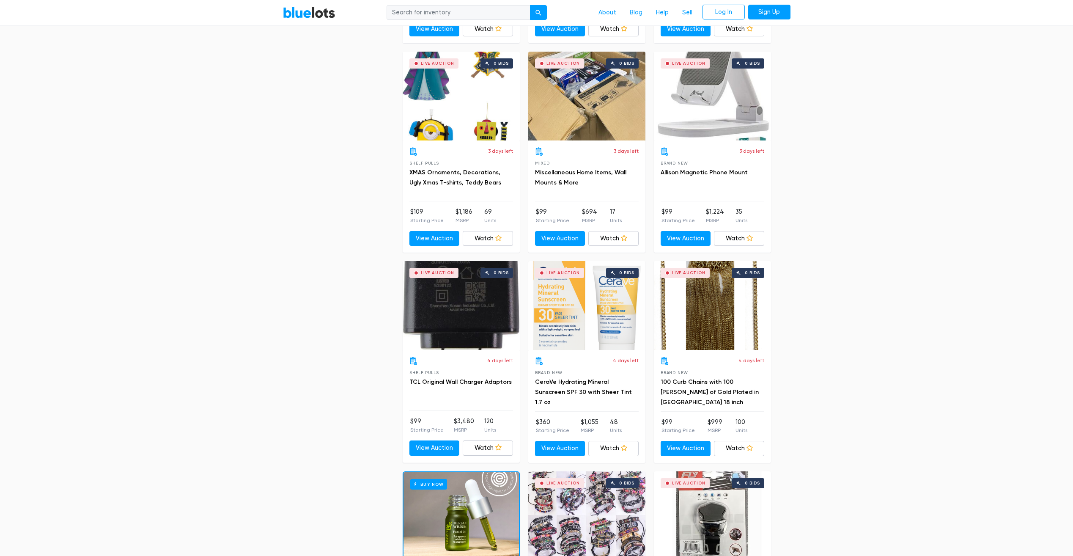
scroll to position [3134, 0]
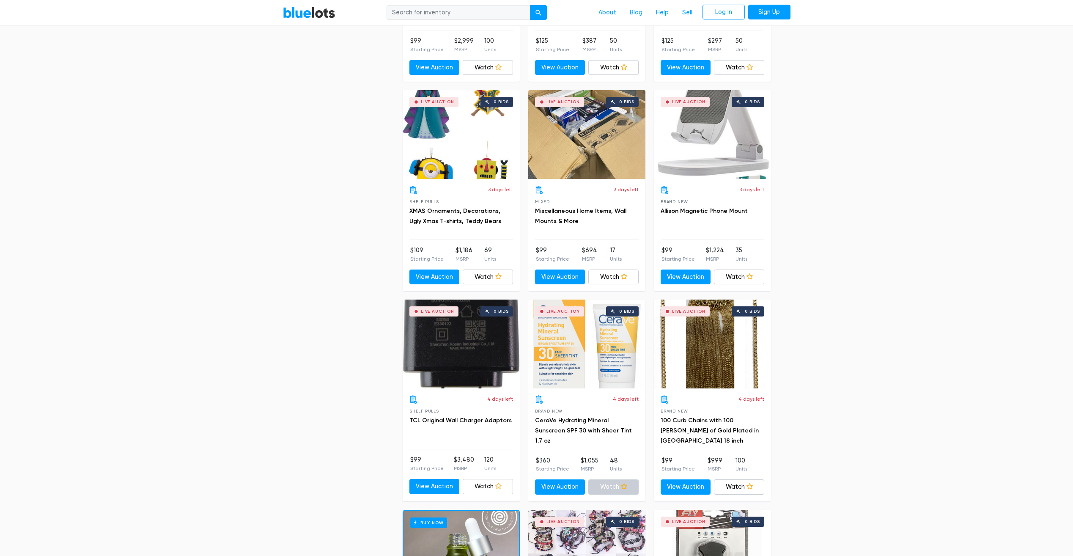
click at [610, 489] on link "Watch" at bounding box center [613, 486] width 50 height 15
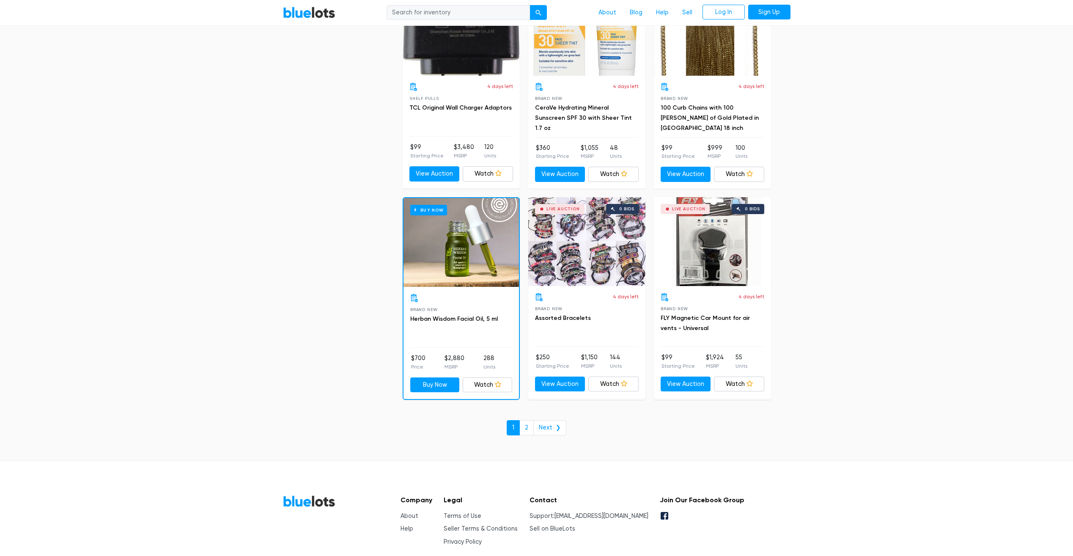
scroll to position [3434, 0]
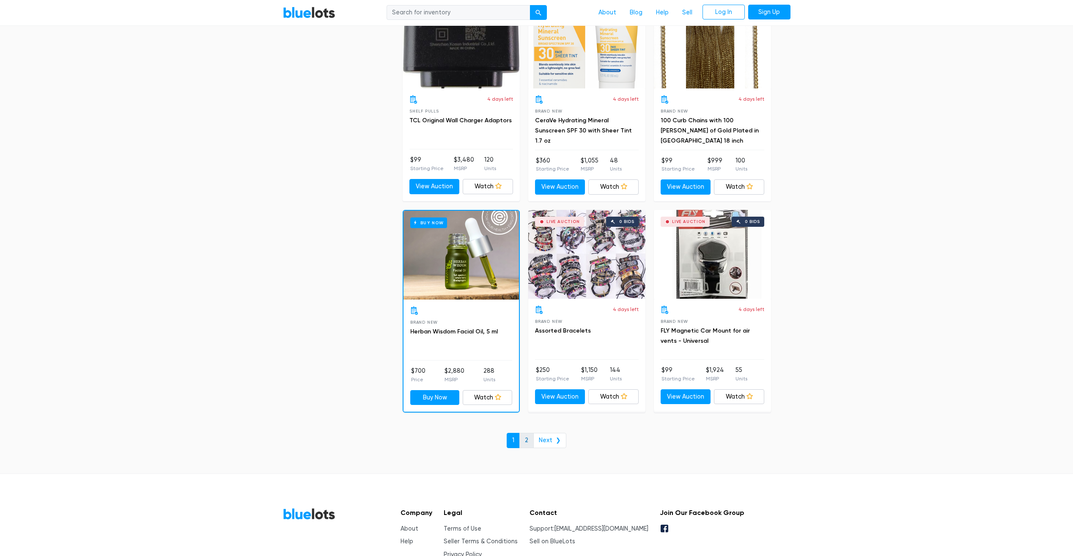
click at [532, 438] on link "2" at bounding box center [526, 440] width 14 height 15
click at [528, 440] on link "2" at bounding box center [526, 440] width 14 height 15
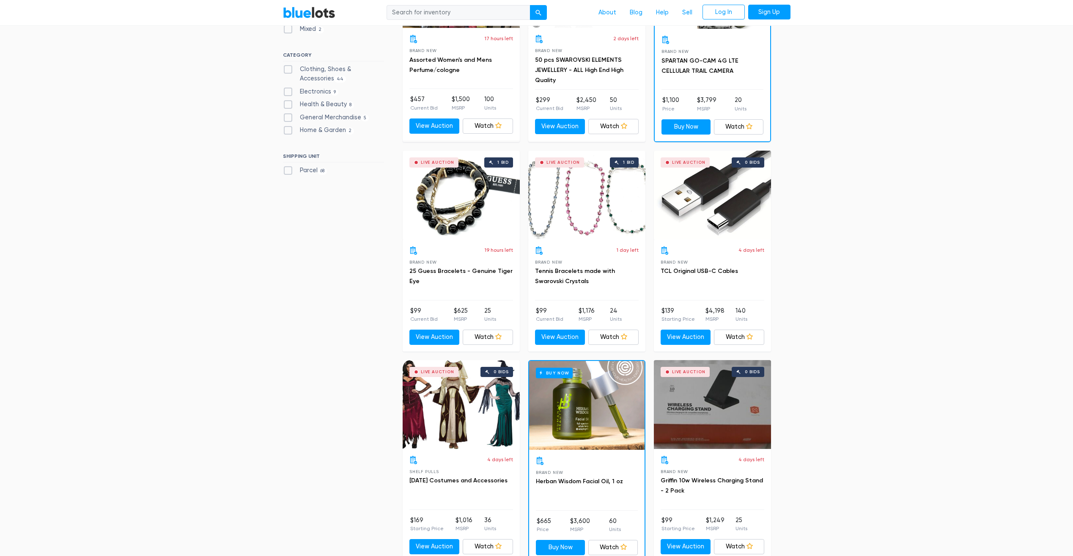
scroll to position [373, 0]
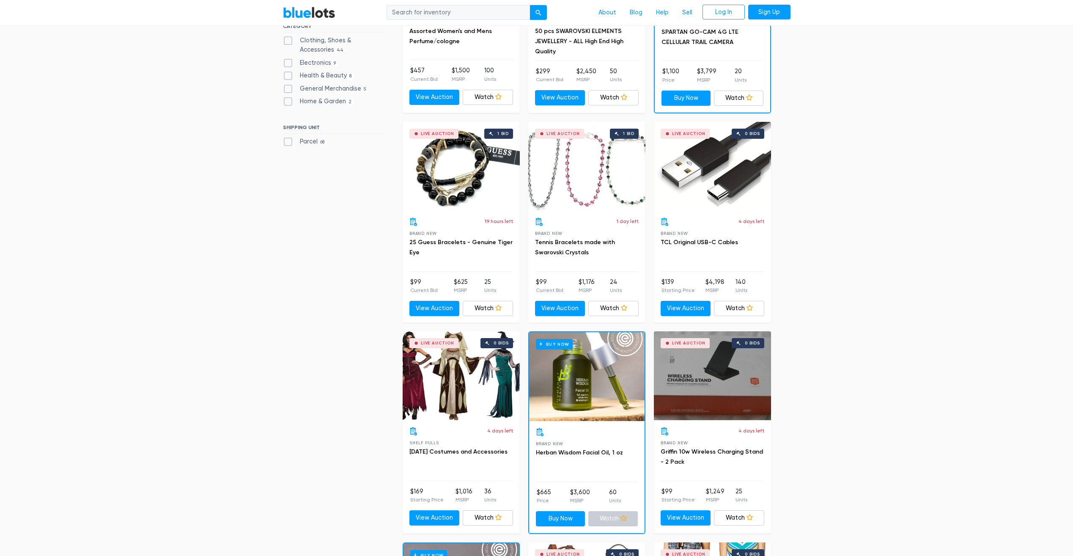
click at [607, 519] on link "Watch" at bounding box center [612, 518] width 49 height 15
click at [595, 521] on link "Watch" at bounding box center [612, 518] width 49 height 15
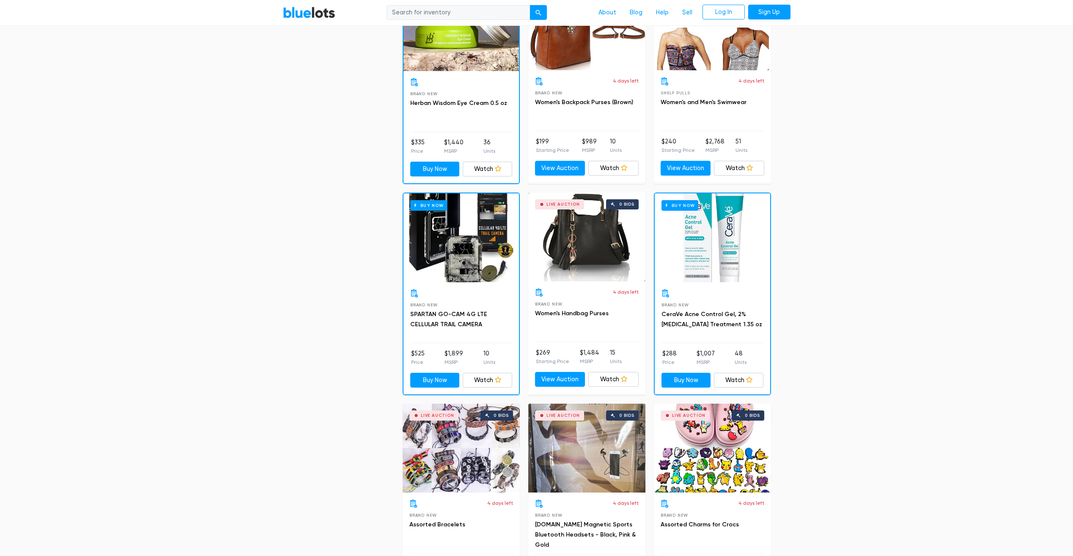
scroll to position [944, 0]
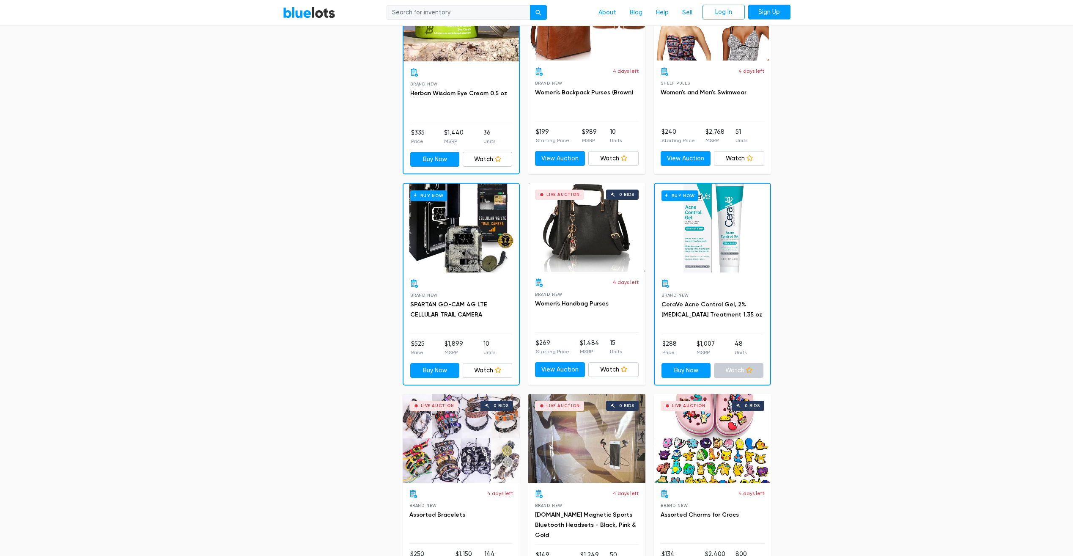
click at [739, 371] on link "Watch" at bounding box center [738, 370] width 49 height 15
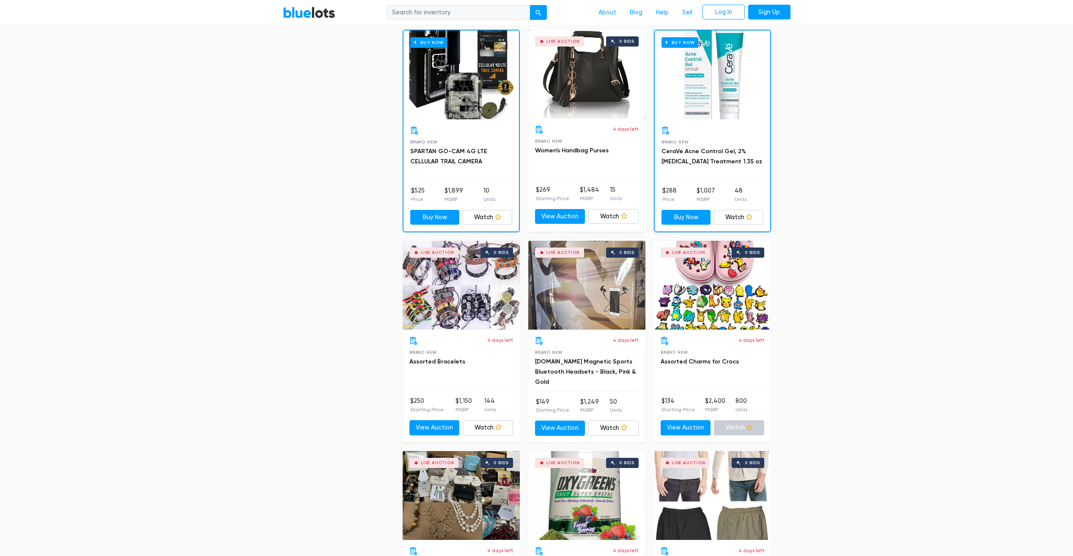
click at [740, 429] on link "Watch" at bounding box center [739, 427] width 50 height 15
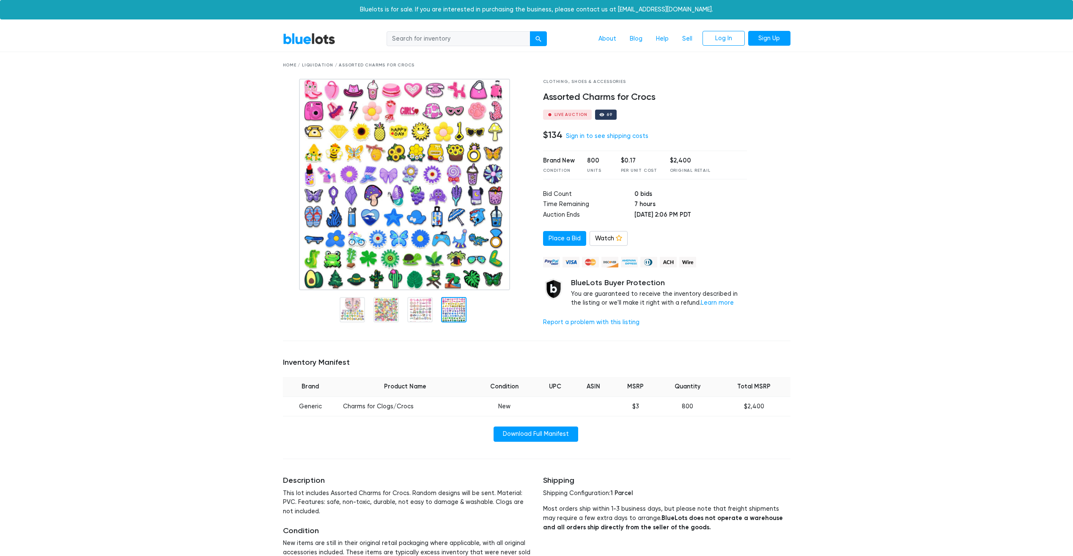
click at [456, 315] on div at bounding box center [453, 309] width 25 height 25
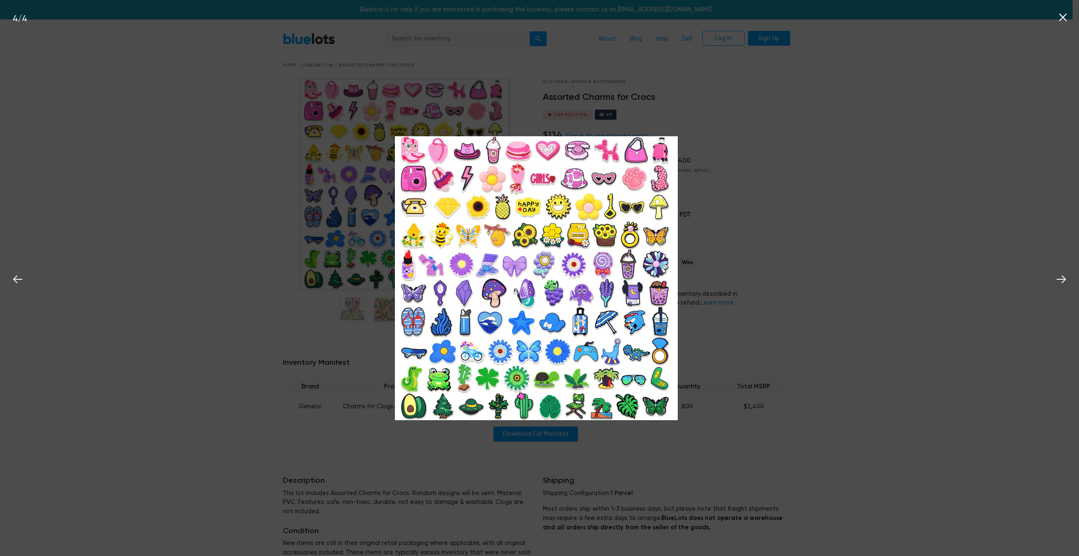
click at [810, 220] on div "4 / 4" at bounding box center [539, 278] width 1079 height 556
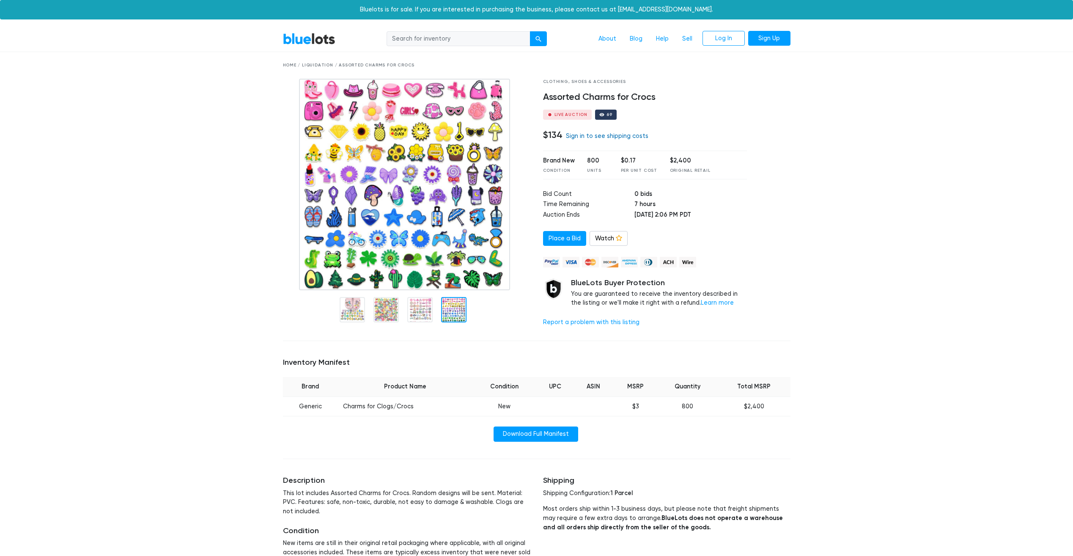
click at [590, 136] on link "Sign in to see shipping costs" at bounding box center [607, 135] width 82 height 7
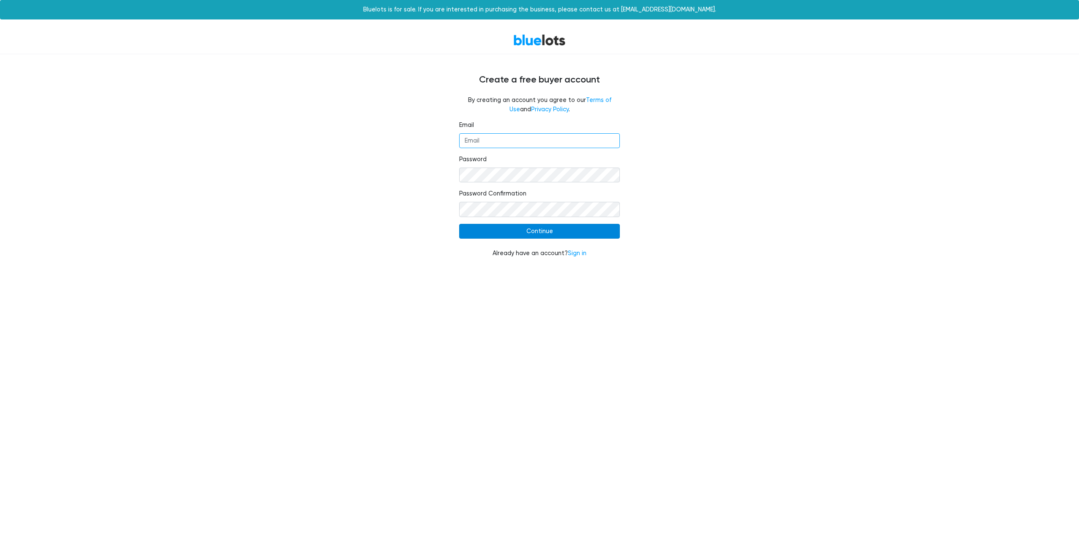
type input "popculturevintage@gmail.com"
click at [547, 232] on input "Continue" at bounding box center [539, 231] width 161 height 15
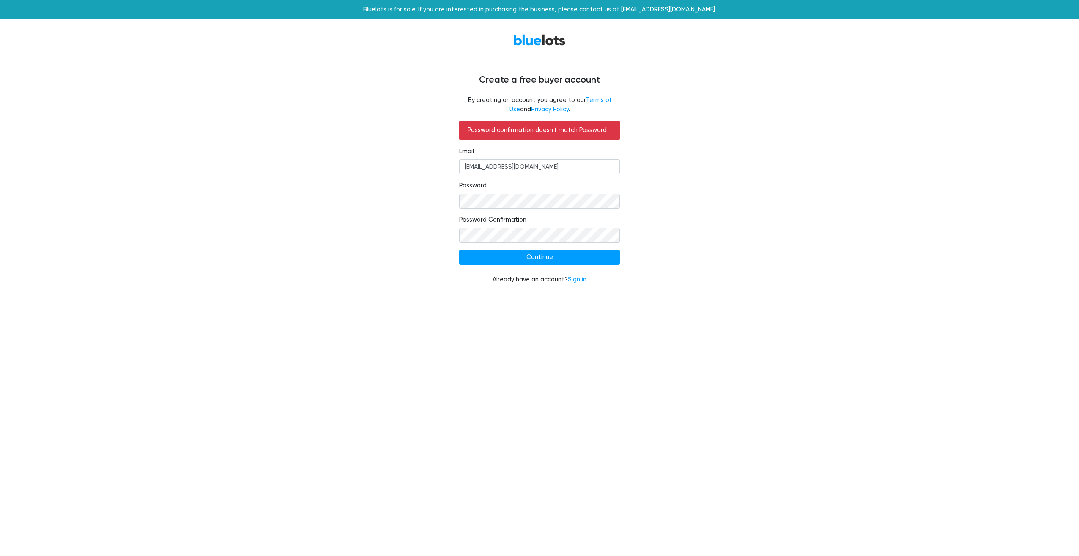
drag, startPoint x: 482, startPoint y: 318, endPoint x: 482, endPoint y: 284, distance: 33.4
click at [481, 294] on html "Bluelots is for sale. If you are interested in purchasing the business, please …" at bounding box center [539, 147] width 1079 height 294
click at [545, 257] on input "Continue" at bounding box center [539, 257] width 161 height 15
click at [557, 171] on input "[EMAIL_ADDRESS][DOMAIN_NAME]" at bounding box center [539, 166] width 161 height 15
type input "p"
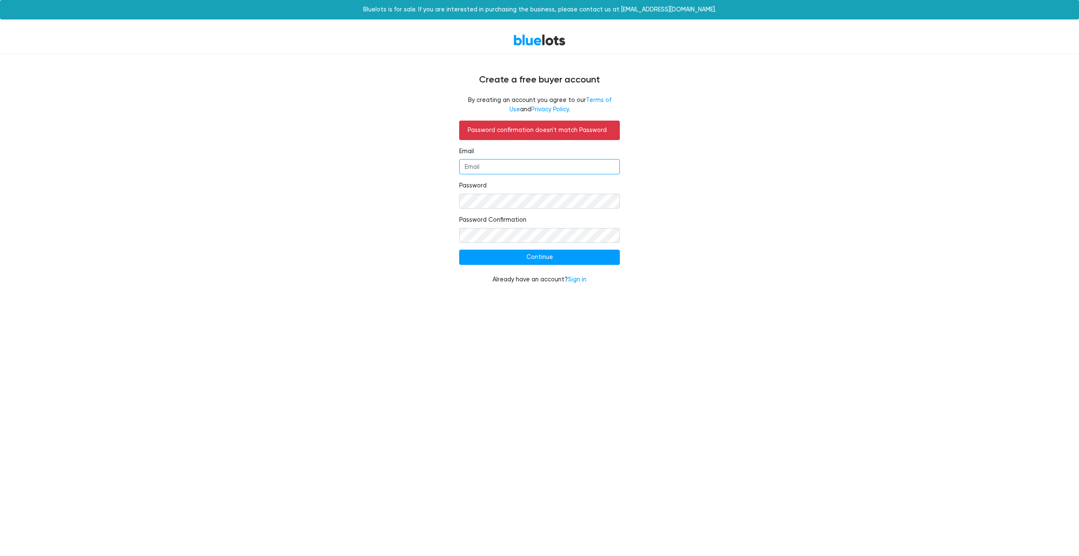
type input "V"
type input "[EMAIL_ADDRESS][DOMAIN_NAME]"
click at [541, 258] on input "Continue" at bounding box center [539, 257] width 161 height 15
click at [594, 100] on link "Terms of Use" at bounding box center [561, 104] width 102 height 16
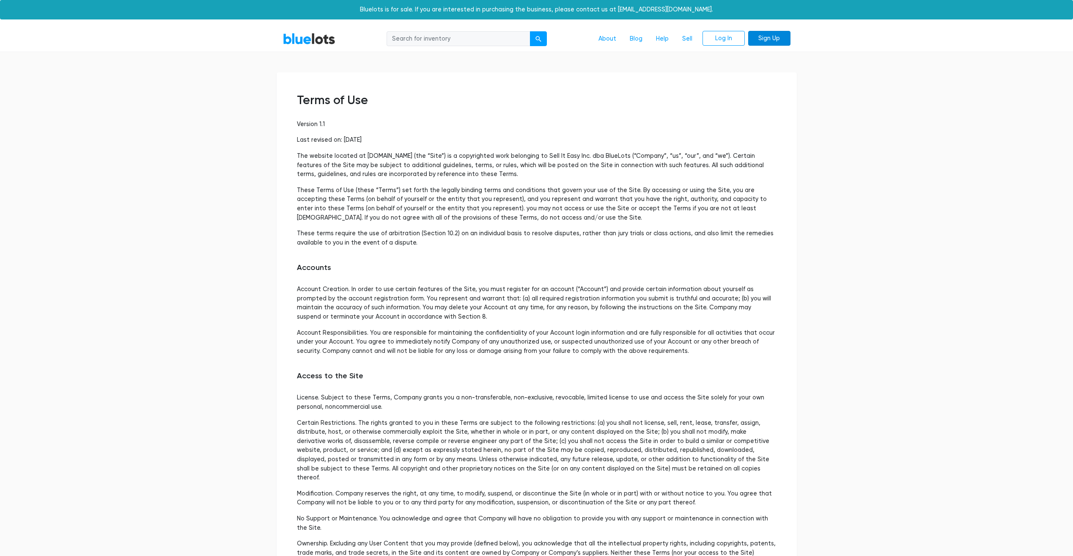
click at [772, 38] on link "Sign Up" at bounding box center [769, 38] width 42 height 15
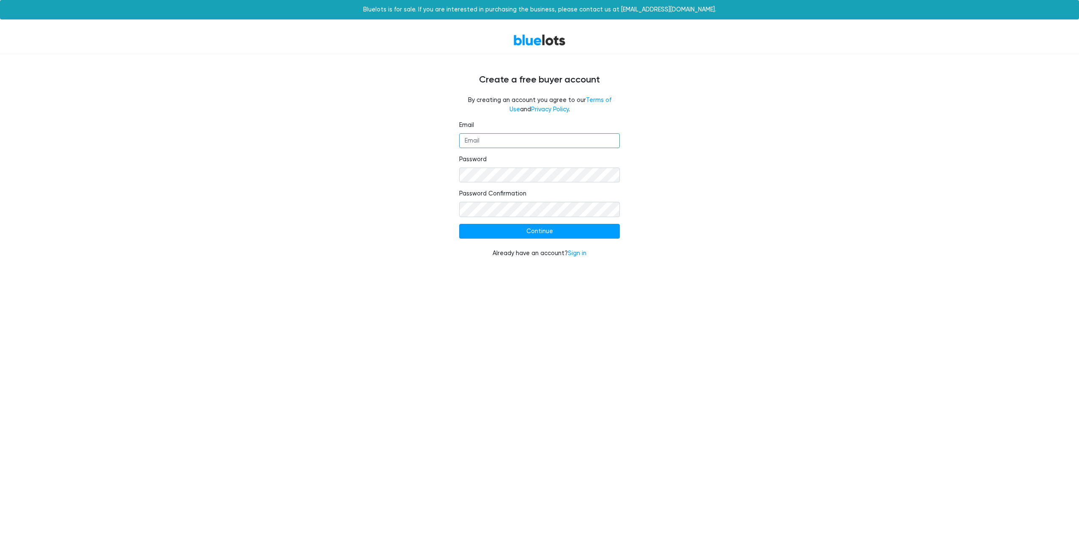
type input "[EMAIL_ADDRESS][DOMAIN_NAME]"
click at [807, 249] on div "BlueLots Create a free buyer account By creating an account you agree to our Te…" at bounding box center [539, 147] width 1079 height 242
click at [531, 227] on input "Continue" at bounding box center [539, 231] width 161 height 15
